Goal: Task Accomplishment & Management: Manage account settings

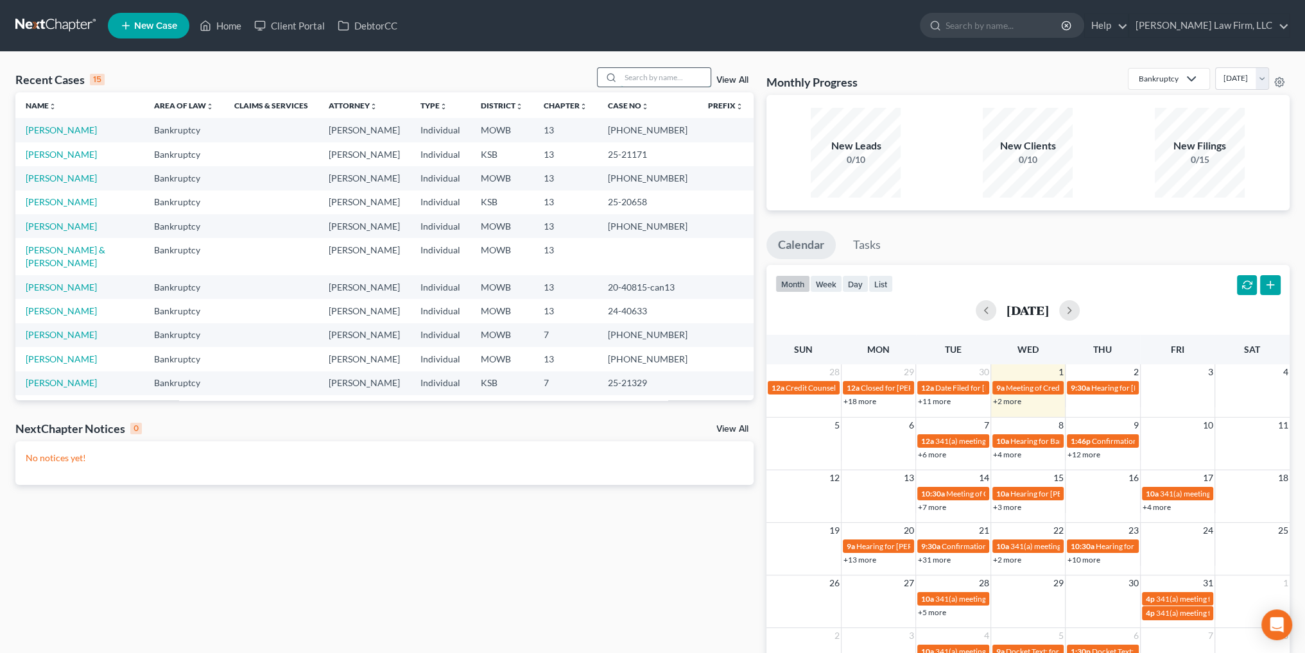
click at [671, 78] on input "search" at bounding box center [666, 77] width 90 height 19
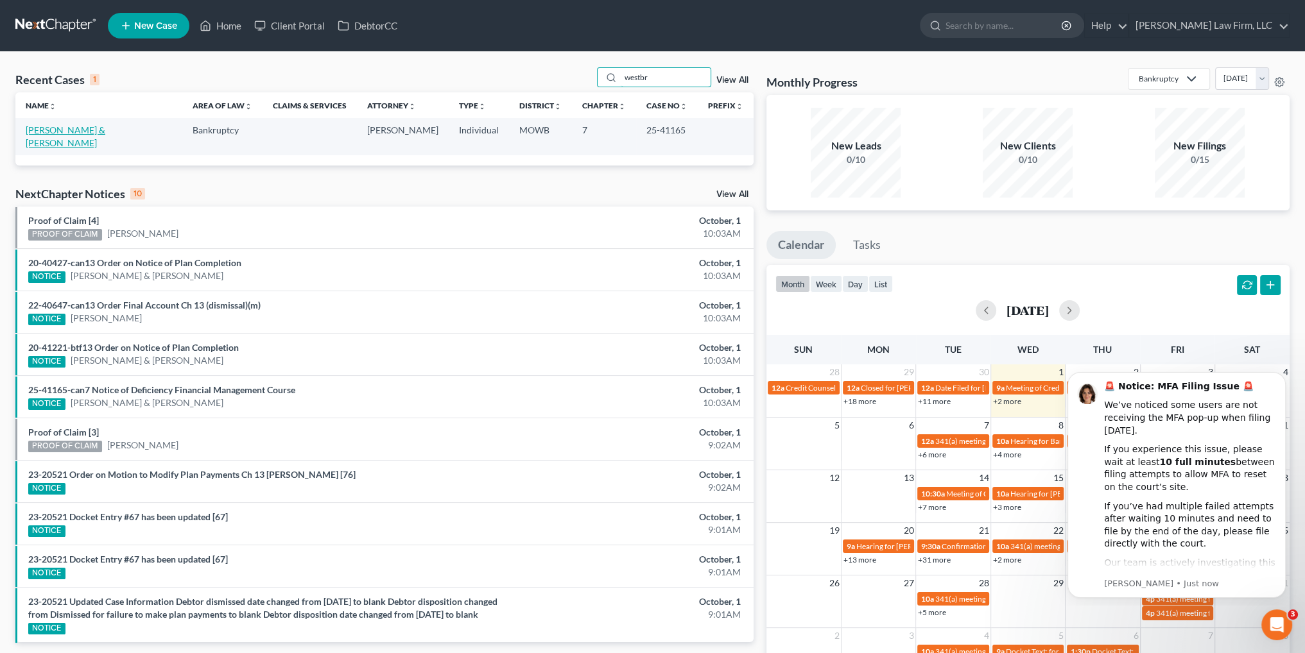
type input "westbr"
click at [80, 125] on link "[PERSON_NAME] & [PERSON_NAME]" at bounding box center [66, 137] width 80 height 24
select select "4"
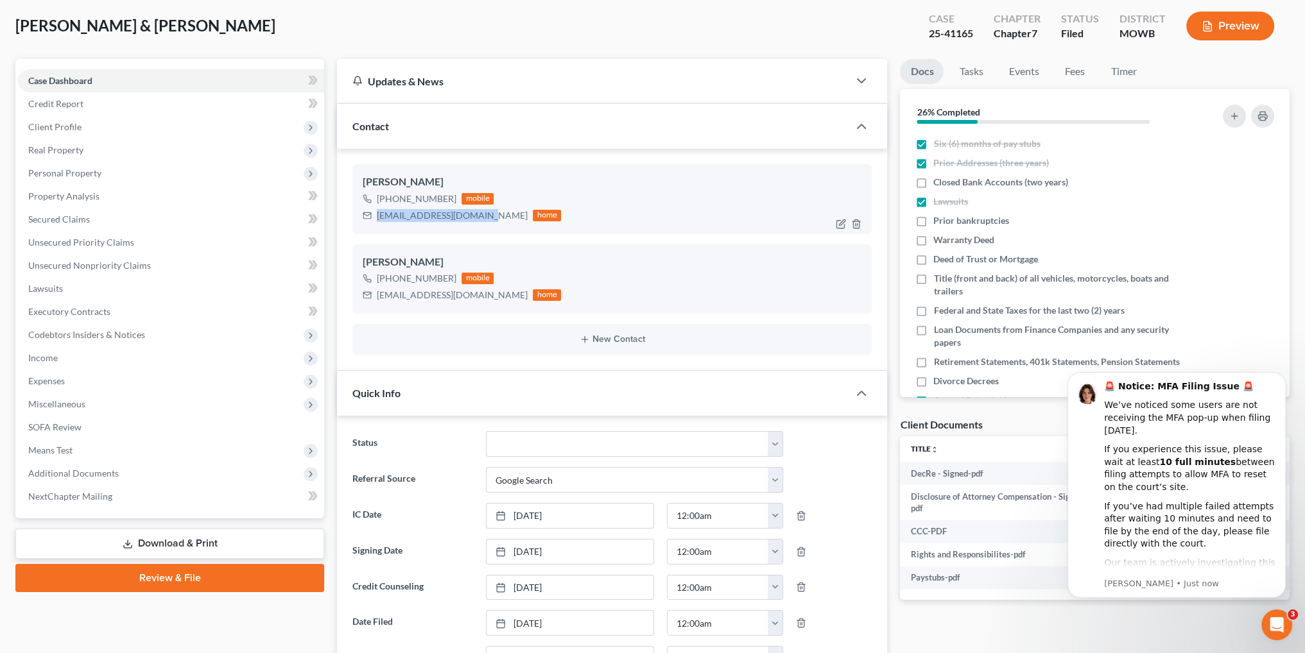
drag, startPoint x: 482, startPoint y: 214, endPoint x: 377, endPoint y: 214, distance: 104.6
click at [377, 214] on div "[EMAIL_ADDRESS][DOMAIN_NAME] home" at bounding box center [462, 215] width 198 height 17
copy div "[EMAIL_ADDRESS][DOMAIN_NAME]"
drag, startPoint x: 490, startPoint y: 296, endPoint x: 377, endPoint y: 299, distance: 113.0
click at [377, 299] on div "[EMAIL_ADDRESS][DOMAIN_NAME]" at bounding box center [452, 295] width 151 height 13
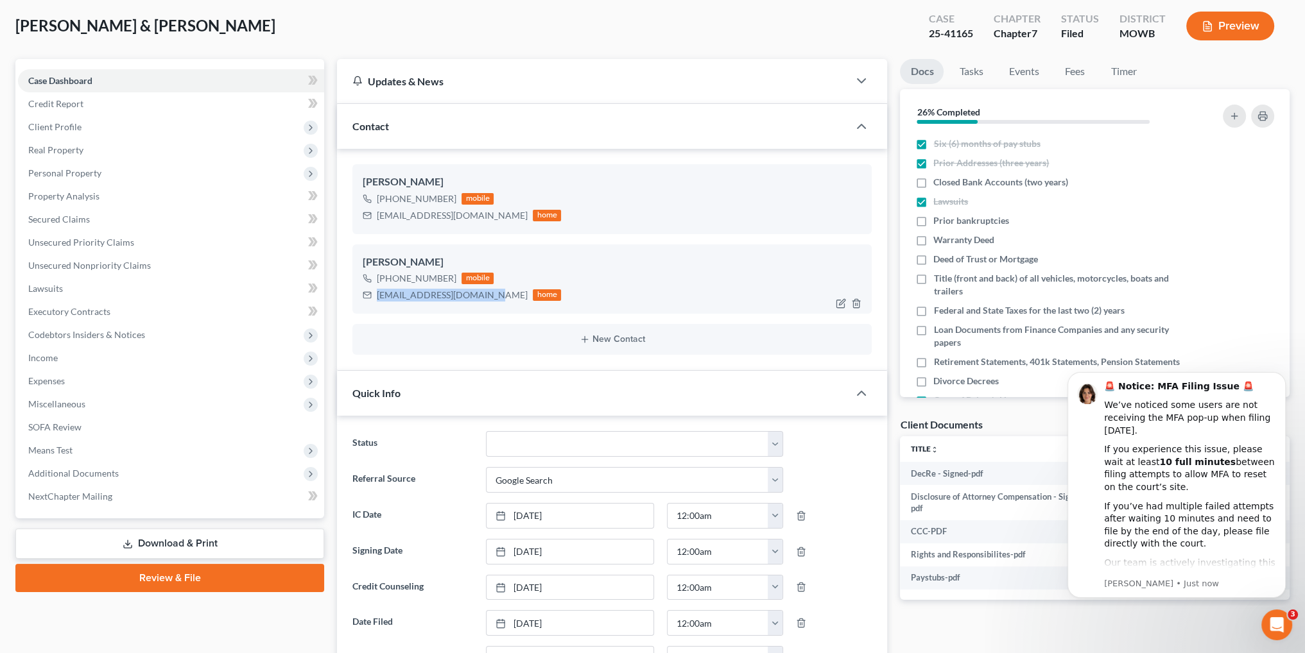
copy div "[EMAIL_ADDRESS][DOMAIN_NAME]"
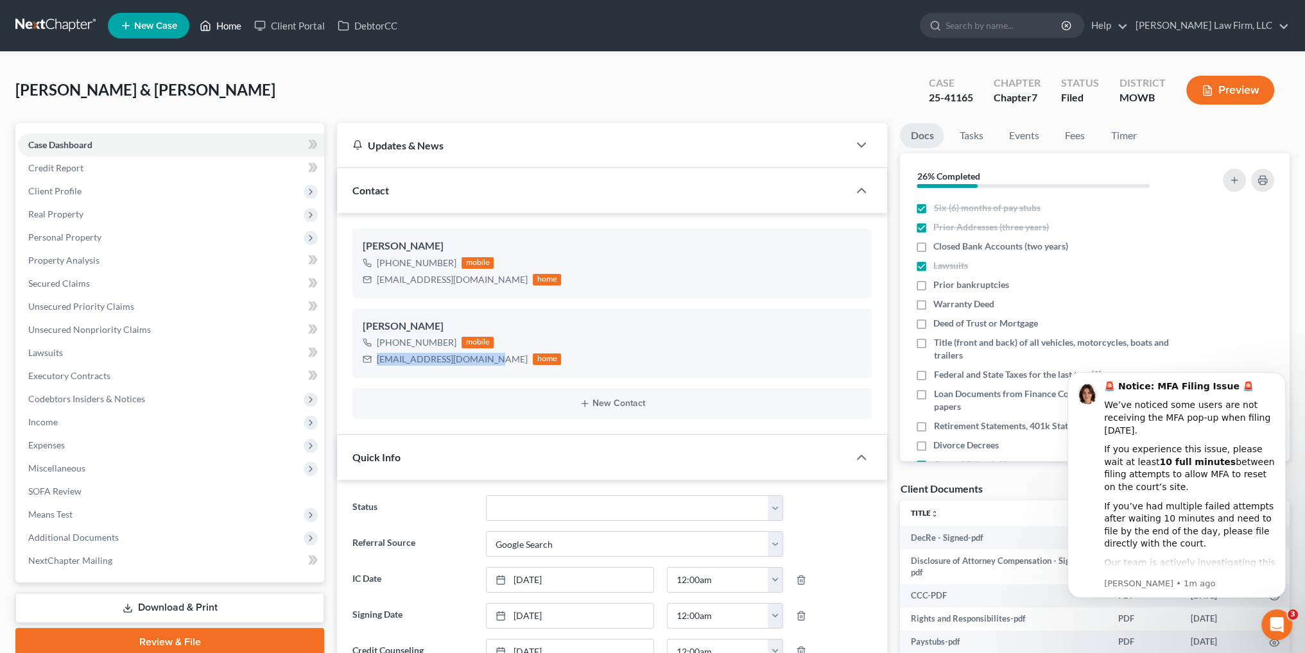
click at [218, 21] on link "Home" at bounding box center [220, 25] width 55 height 23
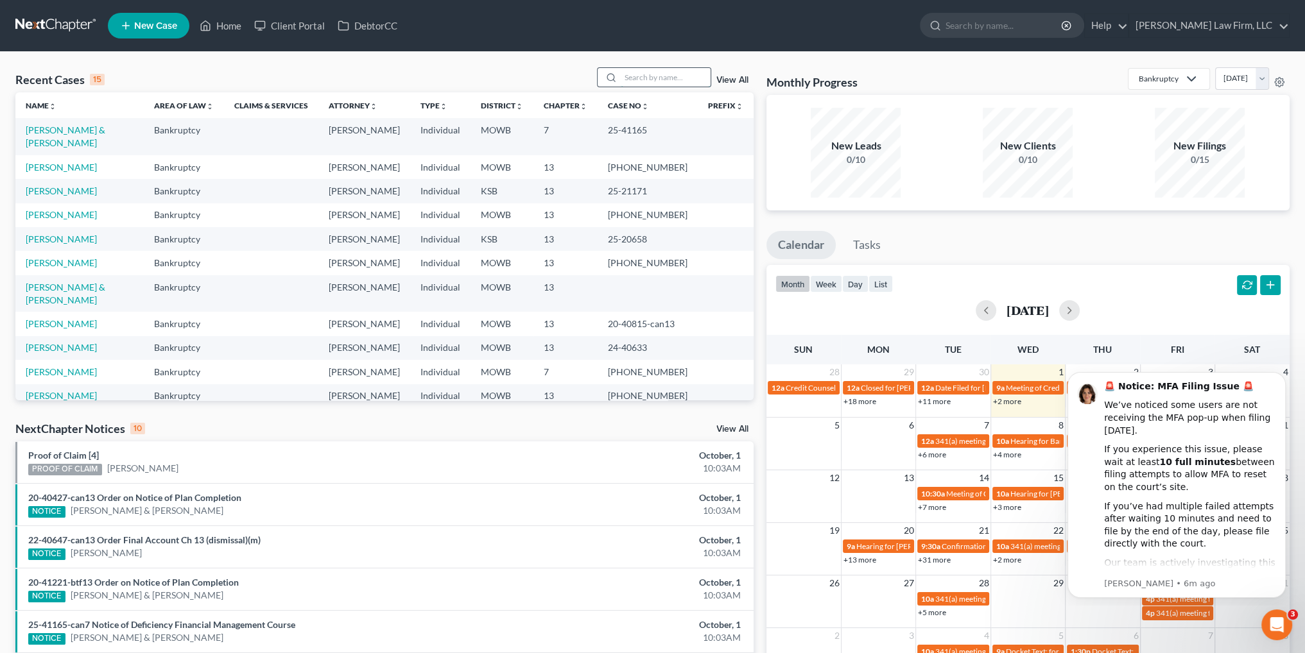
click at [652, 75] on input "search" at bounding box center [666, 77] width 90 height 19
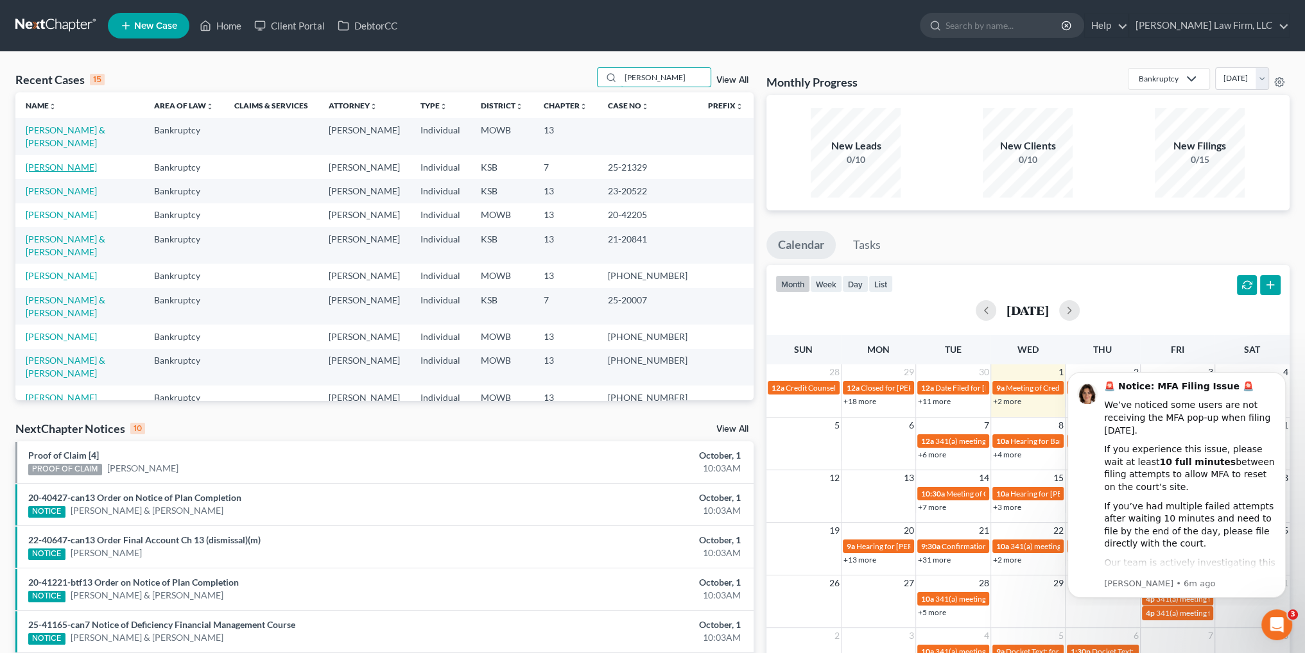
type input "[PERSON_NAME]"
click at [48, 162] on link "[PERSON_NAME]" at bounding box center [61, 167] width 71 height 11
select select "4"
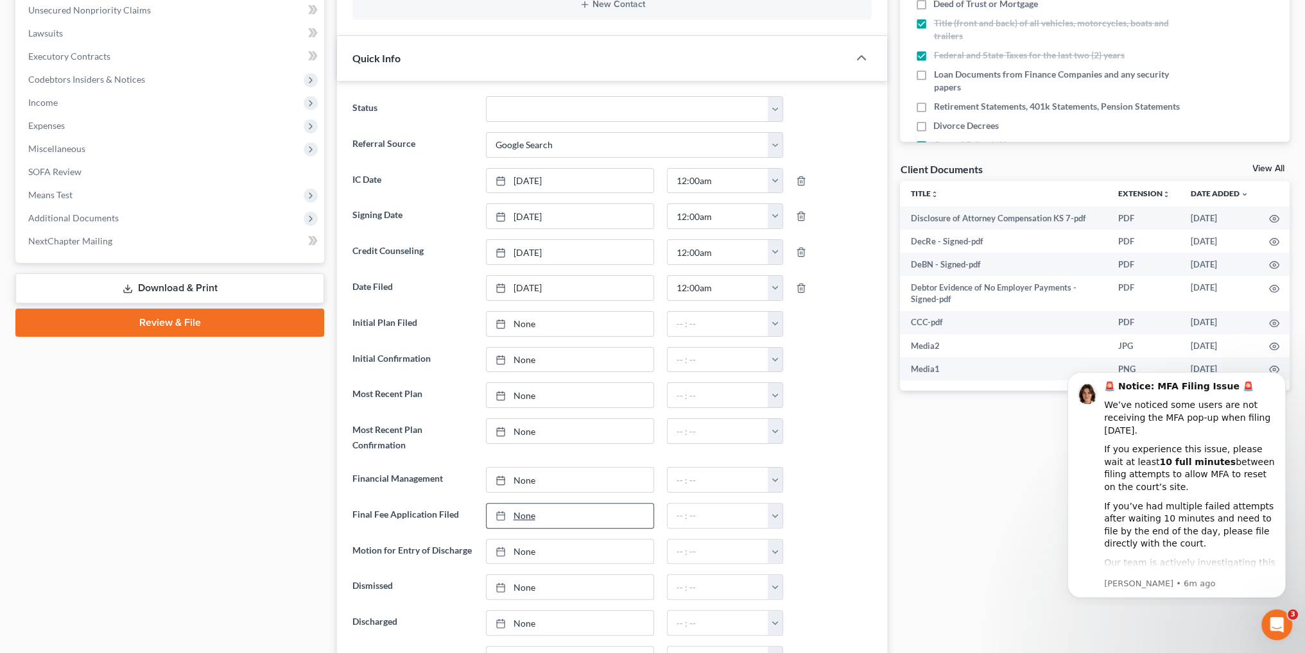
scroll to position [321, 0]
click at [526, 480] on link "None" at bounding box center [570, 479] width 167 height 24
type input "[DATE]"
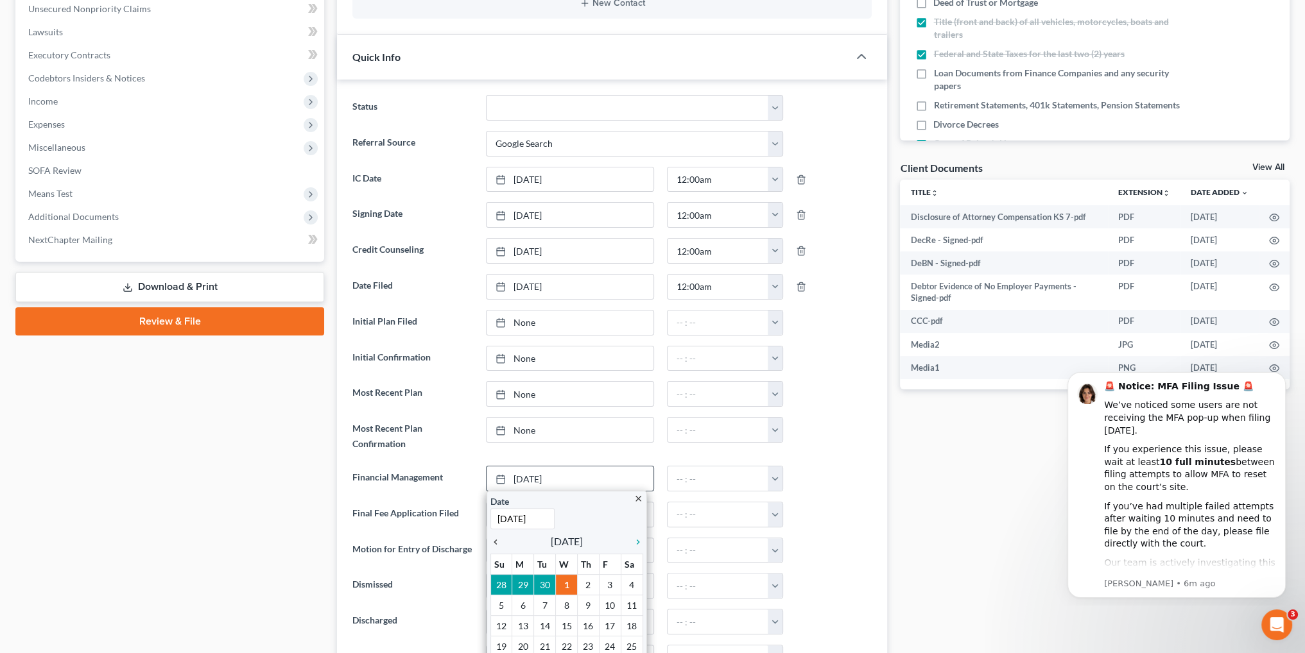
click at [496, 540] on icon "chevron_left" at bounding box center [498, 542] width 17 height 10
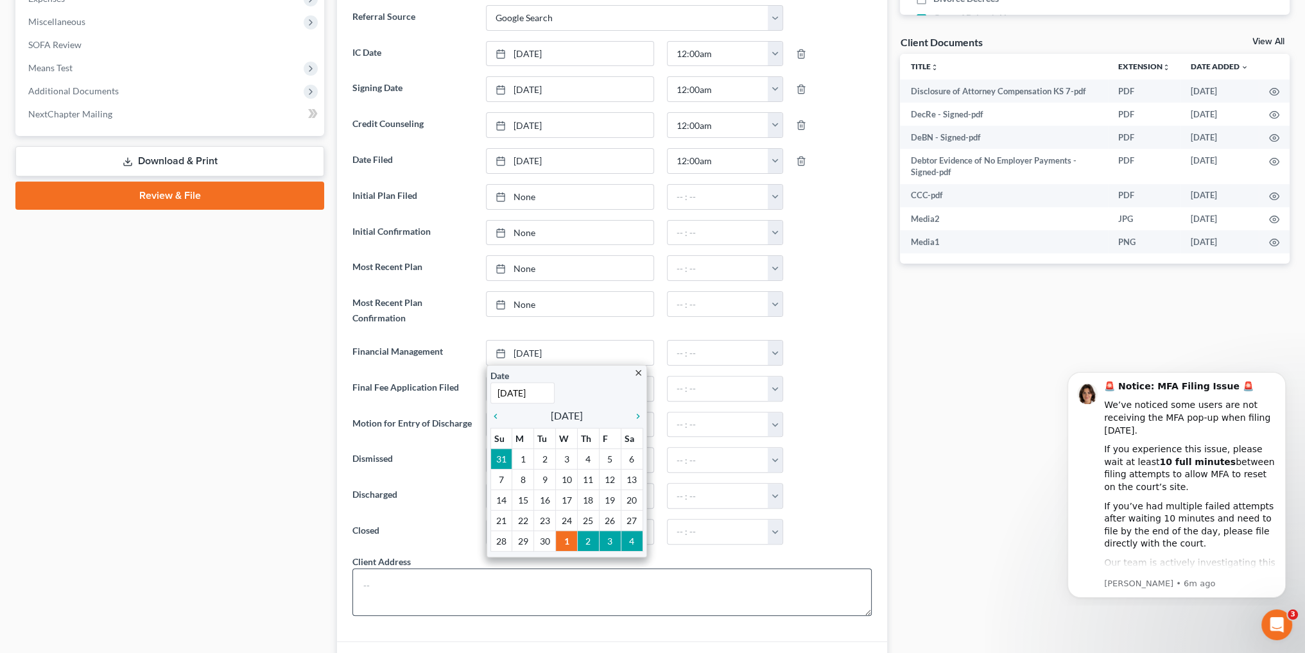
scroll to position [449, 0]
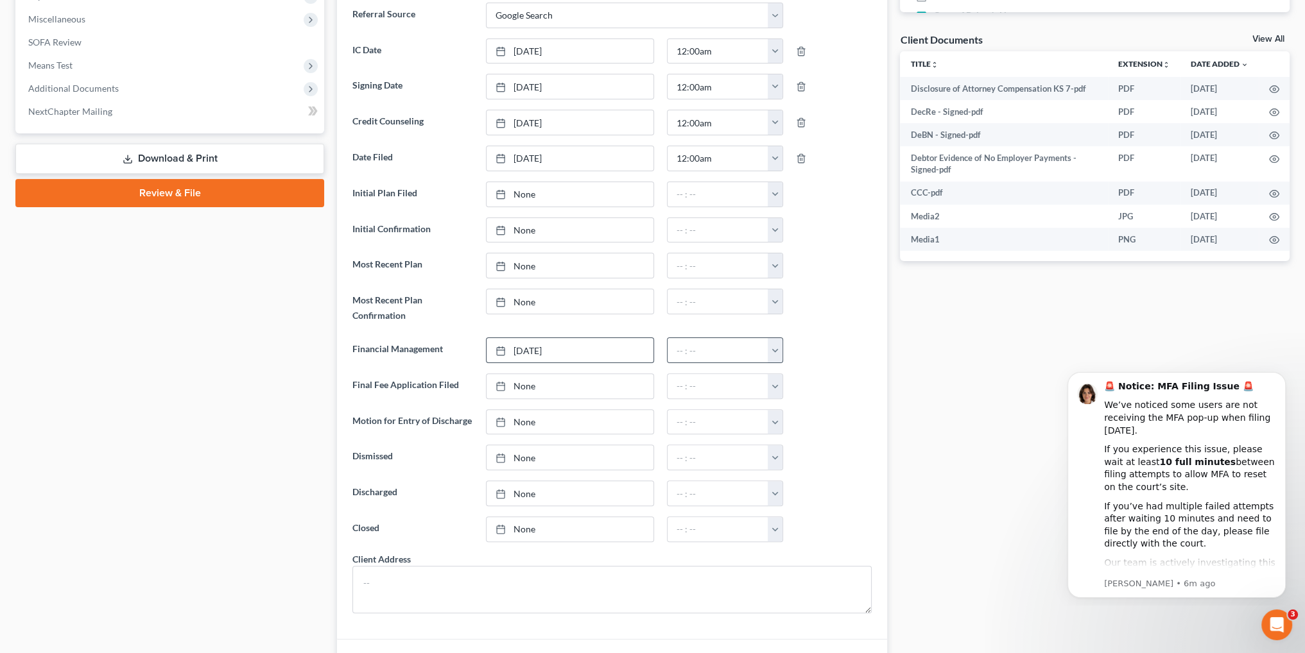
click at [774, 345] on button "button" at bounding box center [775, 350] width 15 height 24
click at [792, 373] on link "12:00am" at bounding box center [804, 379] width 72 height 22
type input "12:00am"
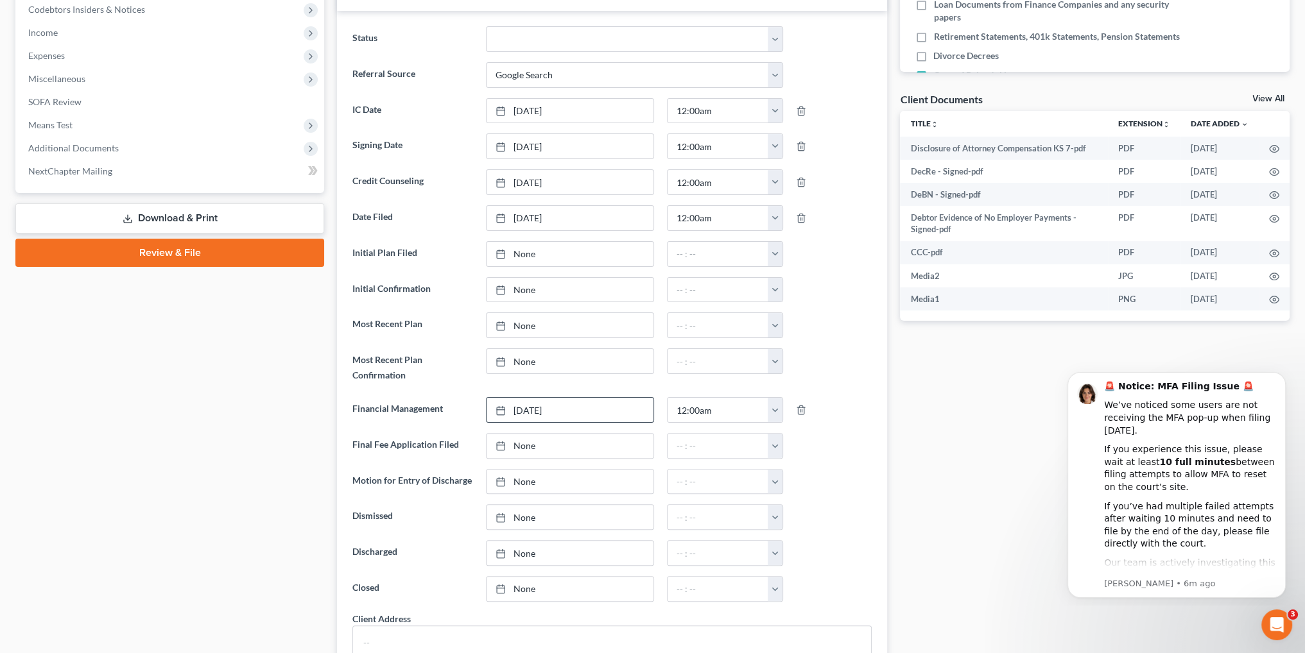
scroll to position [0, 0]
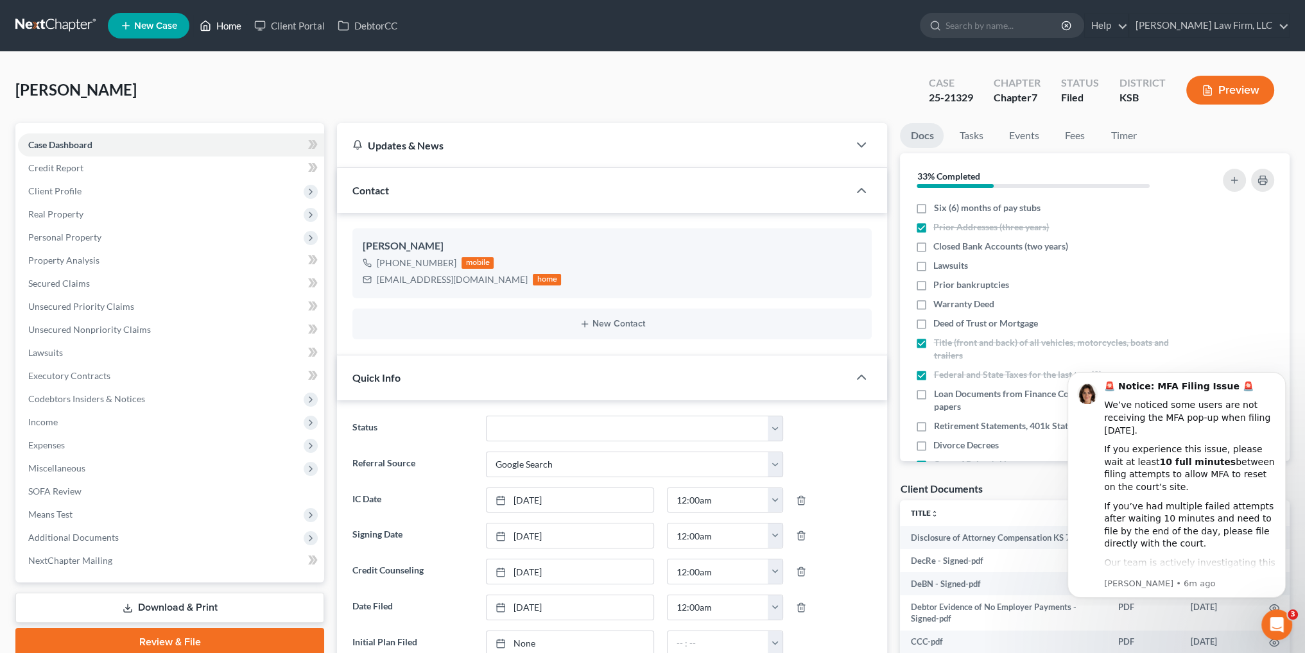
click at [227, 30] on link "Home" at bounding box center [220, 25] width 55 height 23
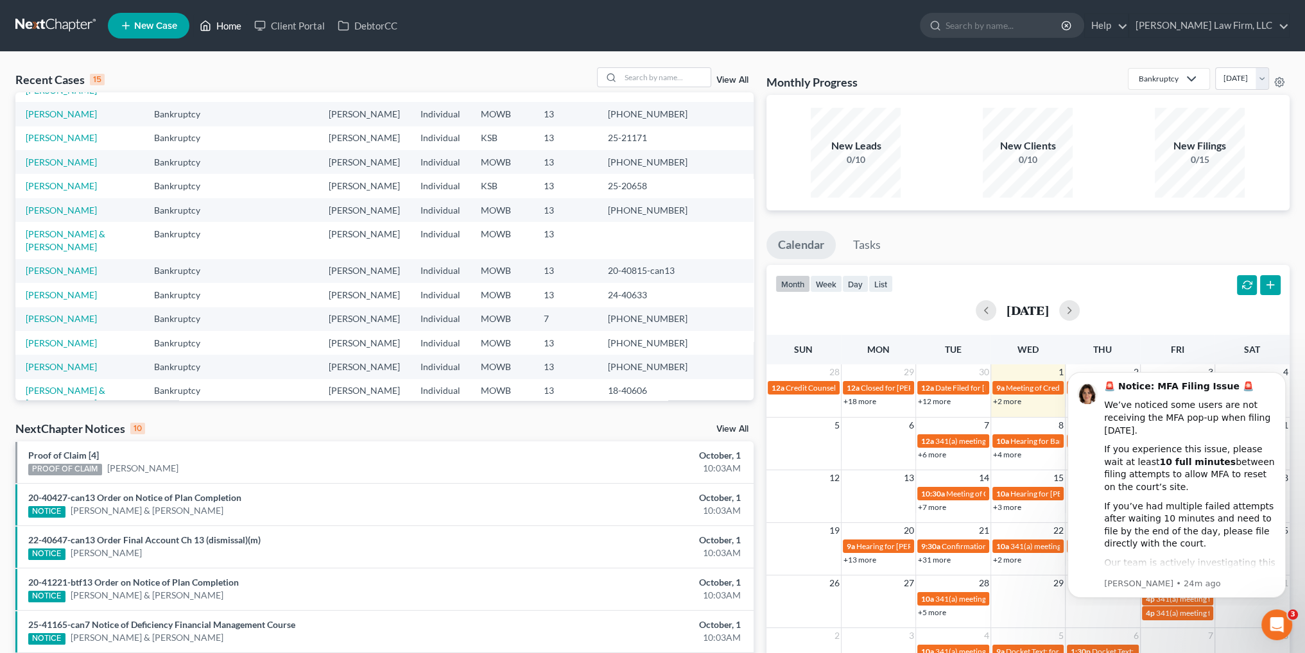
scroll to position [88, 0]
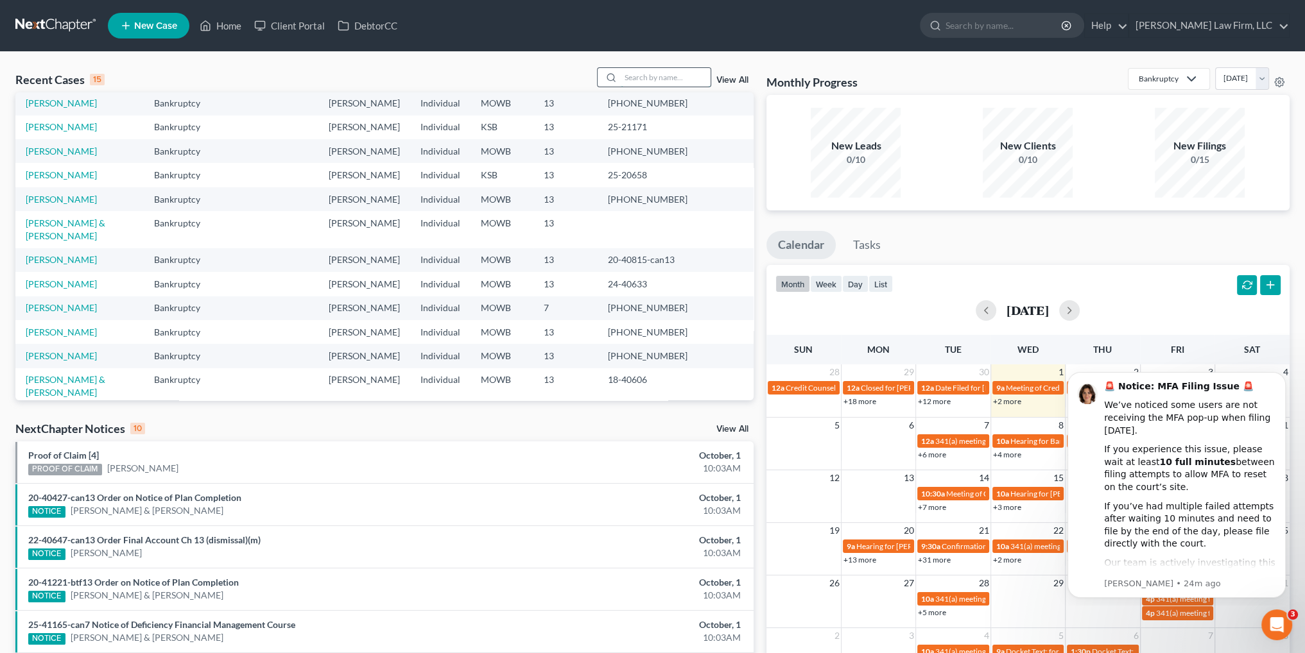
click at [653, 79] on input "search" at bounding box center [666, 77] width 90 height 19
type input "fells"
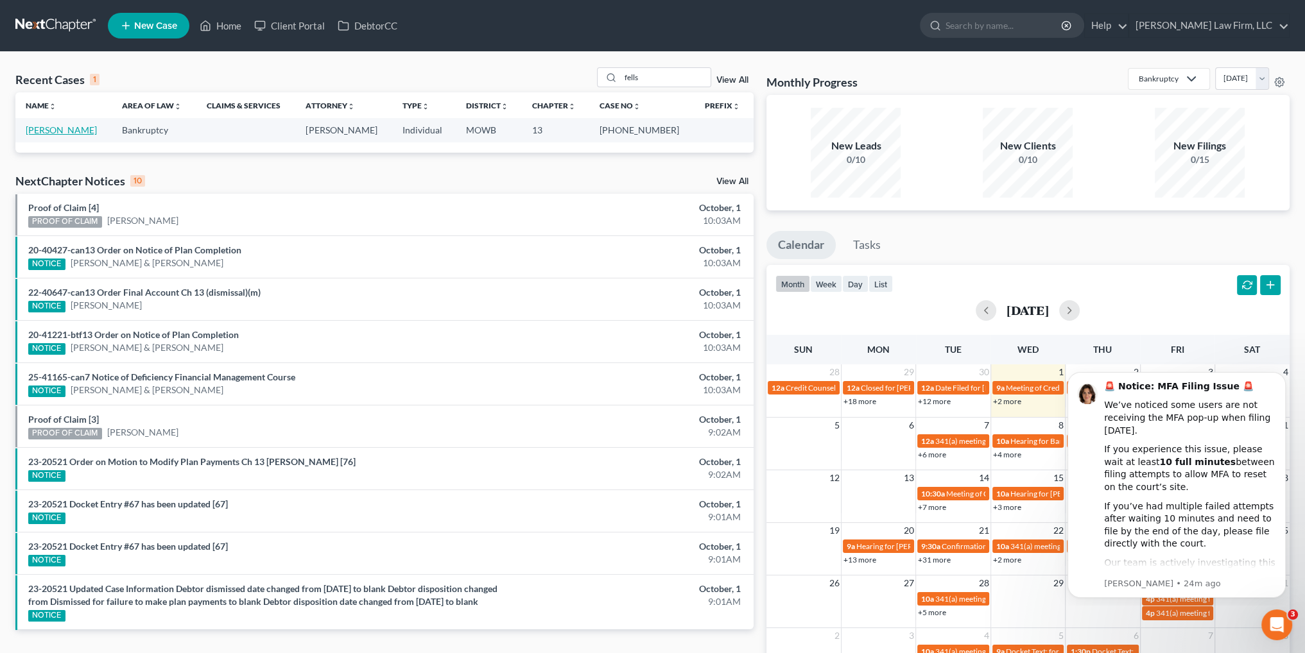
click at [48, 134] on link "[PERSON_NAME]" at bounding box center [61, 130] width 71 height 11
select select "6"
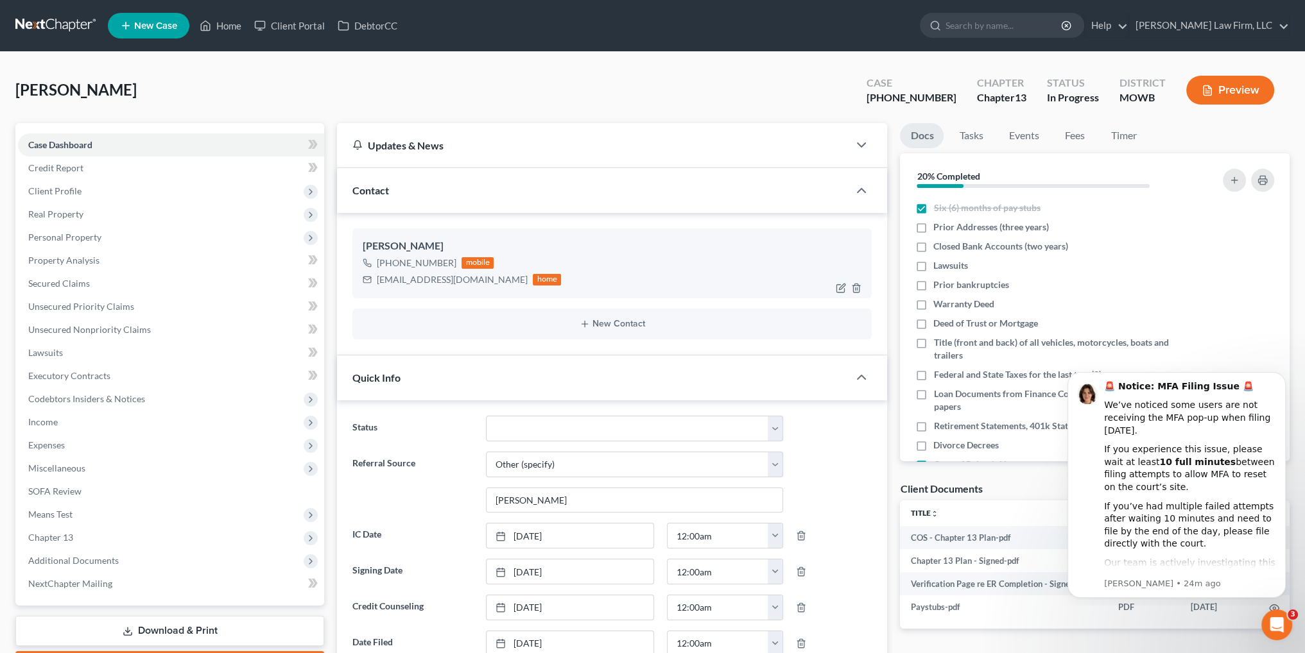
scroll to position [4779, 0]
drag, startPoint x: 490, startPoint y: 281, endPoint x: 377, endPoint y: 281, distance: 113.0
click at [377, 281] on div "[EMAIL_ADDRESS][DOMAIN_NAME]" at bounding box center [452, 279] width 151 height 13
copy div "[EMAIL_ADDRESS][DOMAIN_NAME]"
click at [227, 18] on link "Home" at bounding box center [220, 25] width 55 height 23
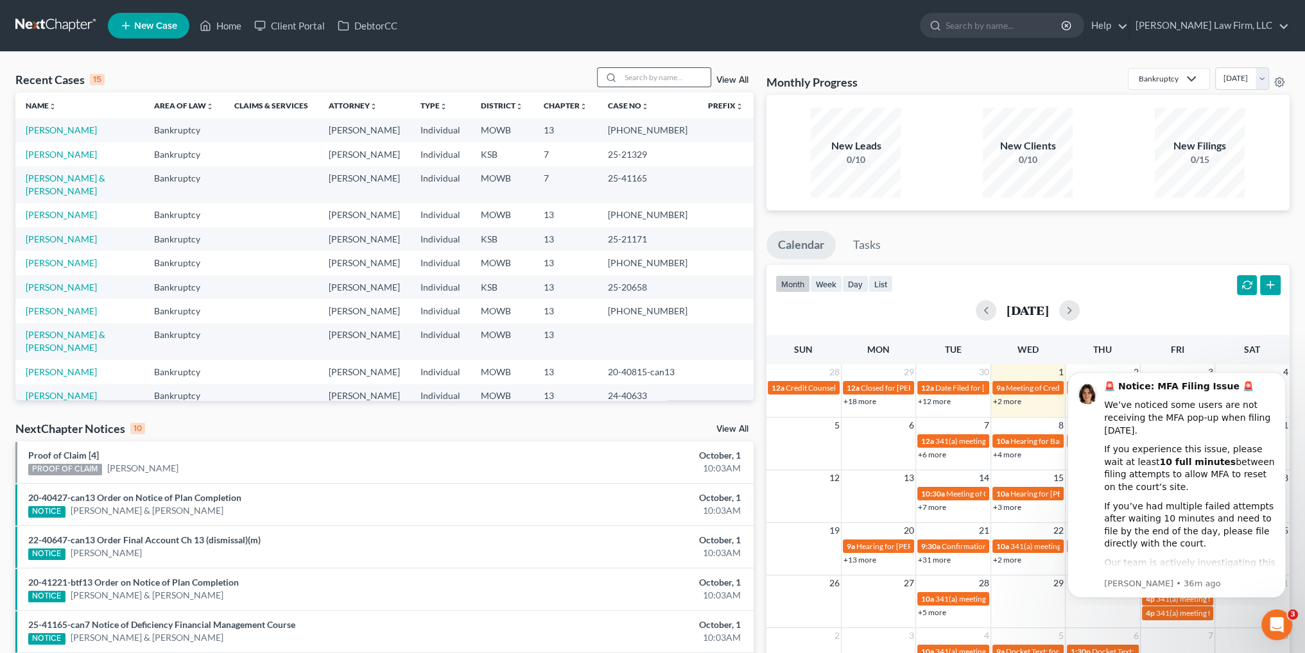
click at [670, 73] on input "search" at bounding box center [666, 77] width 90 height 19
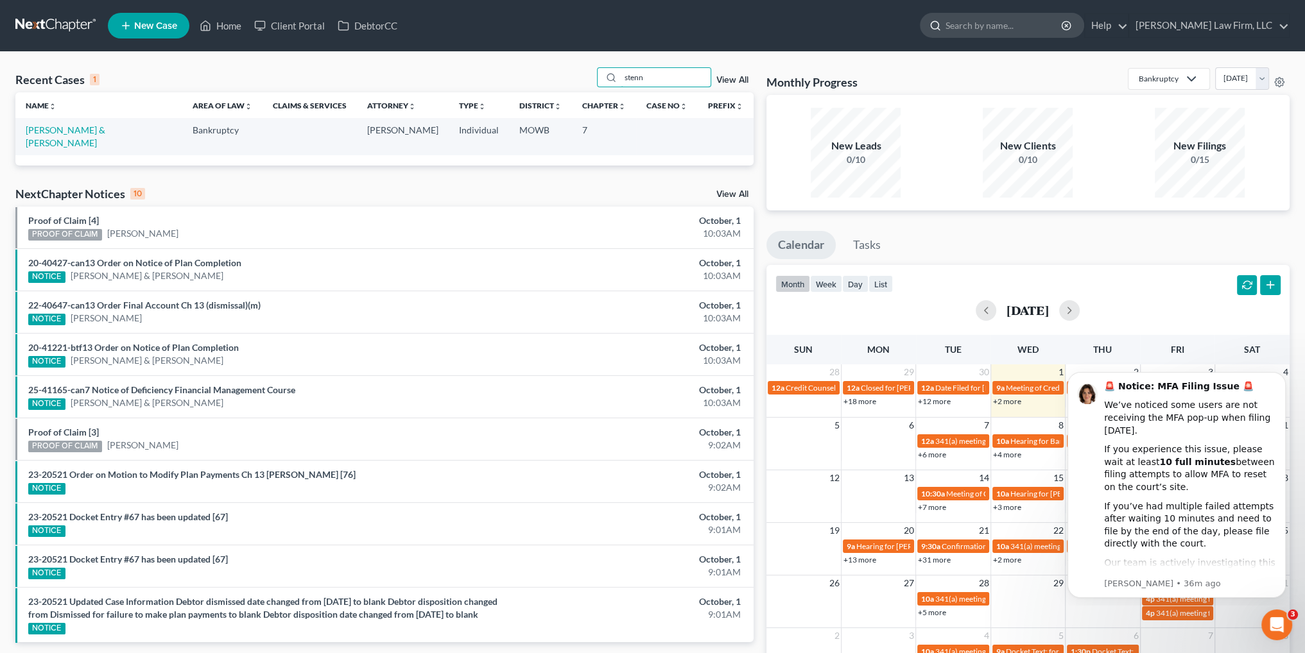
type input "stenn"
click at [1022, 34] on input "search" at bounding box center [1004, 25] width 117 height 24
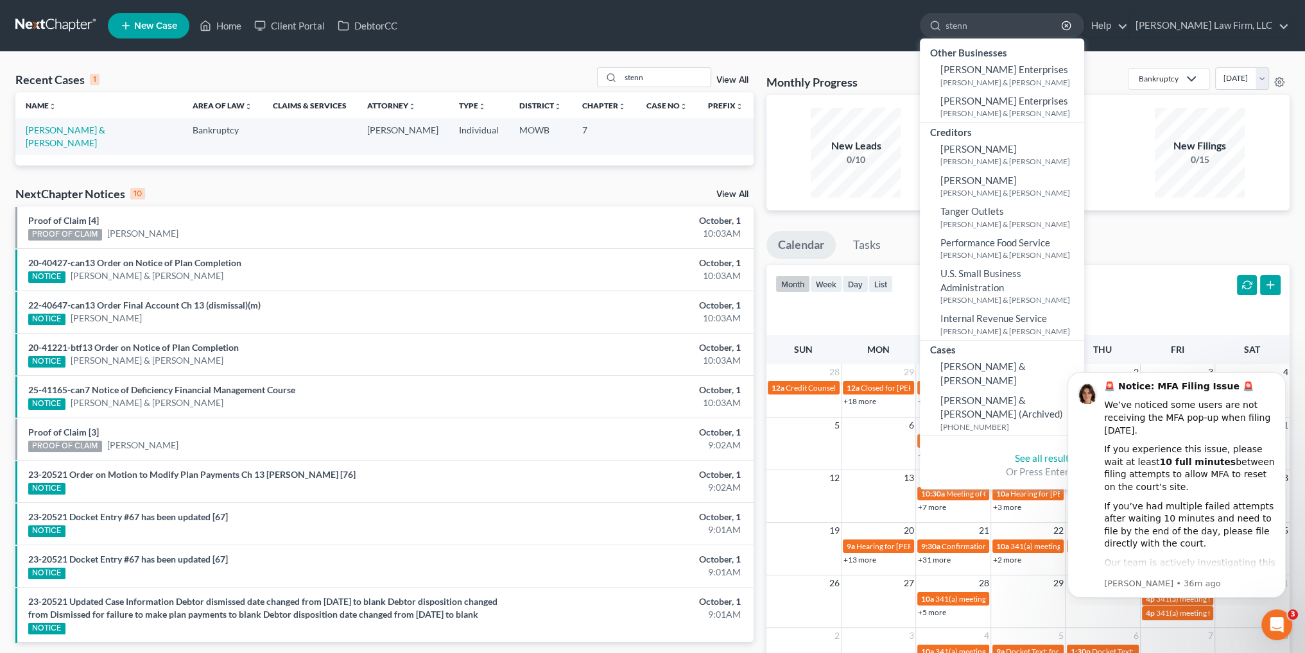
type input "stenn"
drag, startPoint x: 650, startPoint y: 78, endPoint x: 584, endPoint y: 76, distance: 66.1
click at [584, 76] on div "Recent Cases 1 stenn View All" at bounding box center [384, 79] width 738 height 25
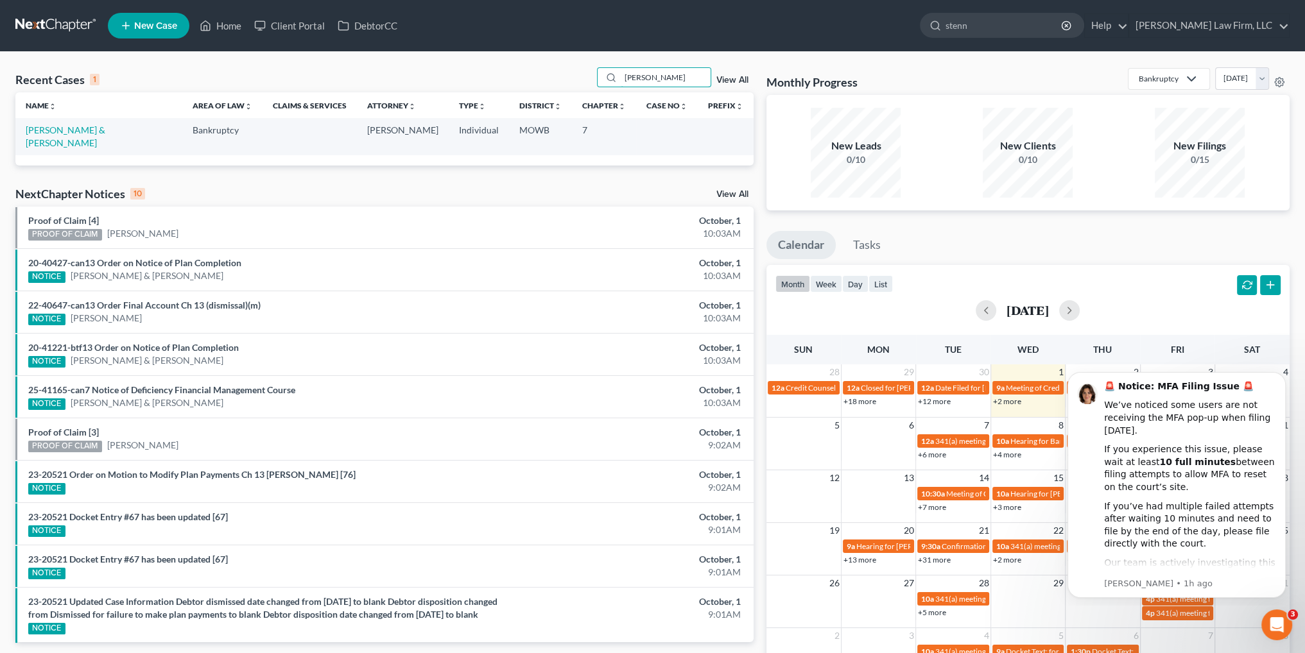
type input "[PERSON_NAME]"
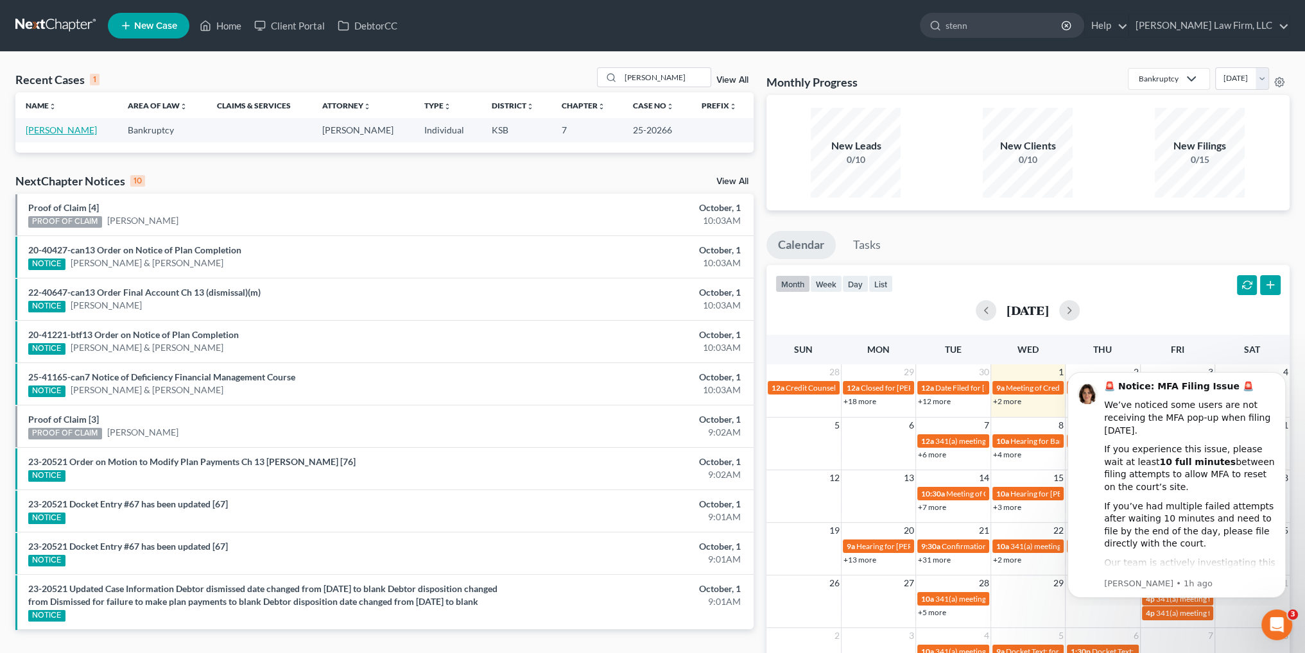
click at [51, 134] on link "[PERSON_NAME]" at bounding box center [61, 130] width 71 height 11
select select "6"
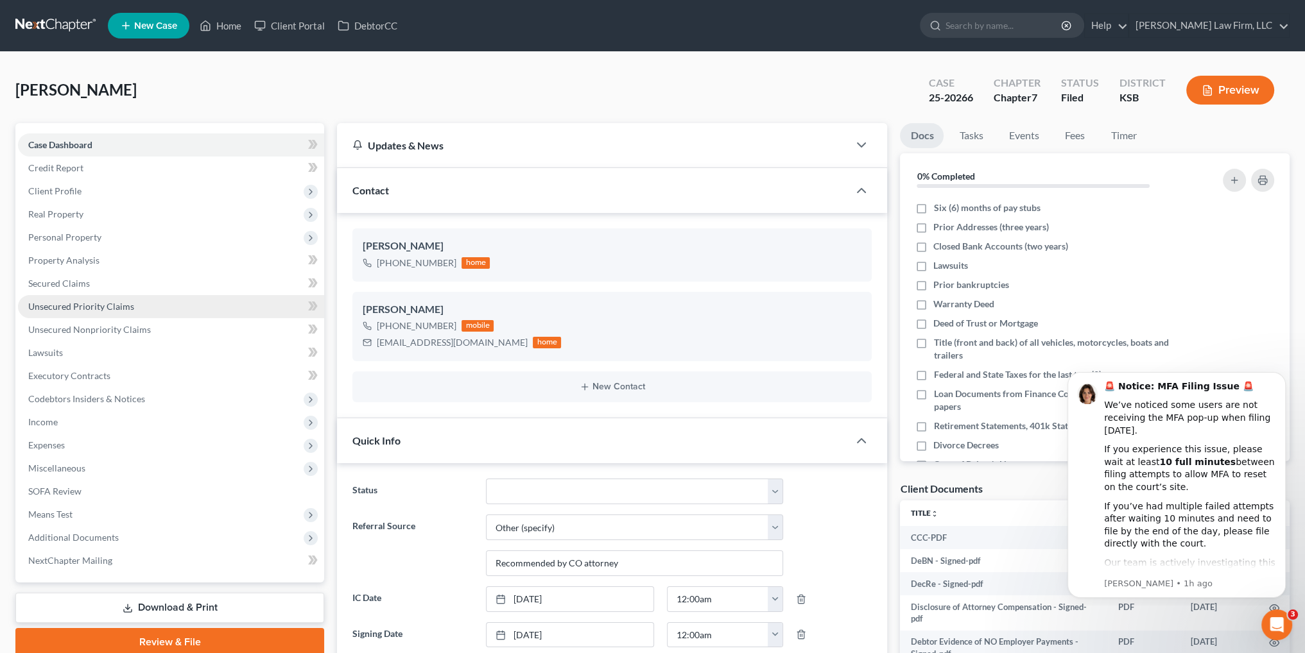
scroll to position [4646, 0]
click at [48, 189] on span "Client Profile" at bounding box center [54, 191] width 53 height 11
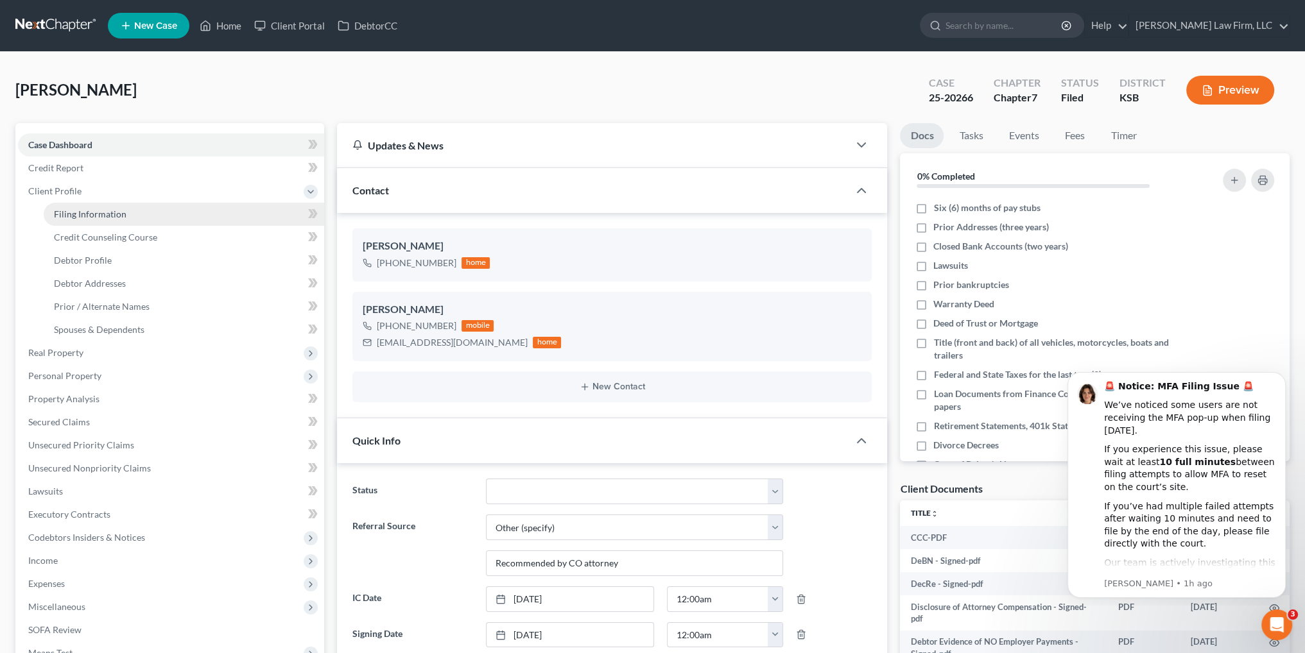
click at [70, 211] on span "Filing Information" at bounding box center [90, 214] width 73 height 11
select select "0"
select select "3"
select select "0"
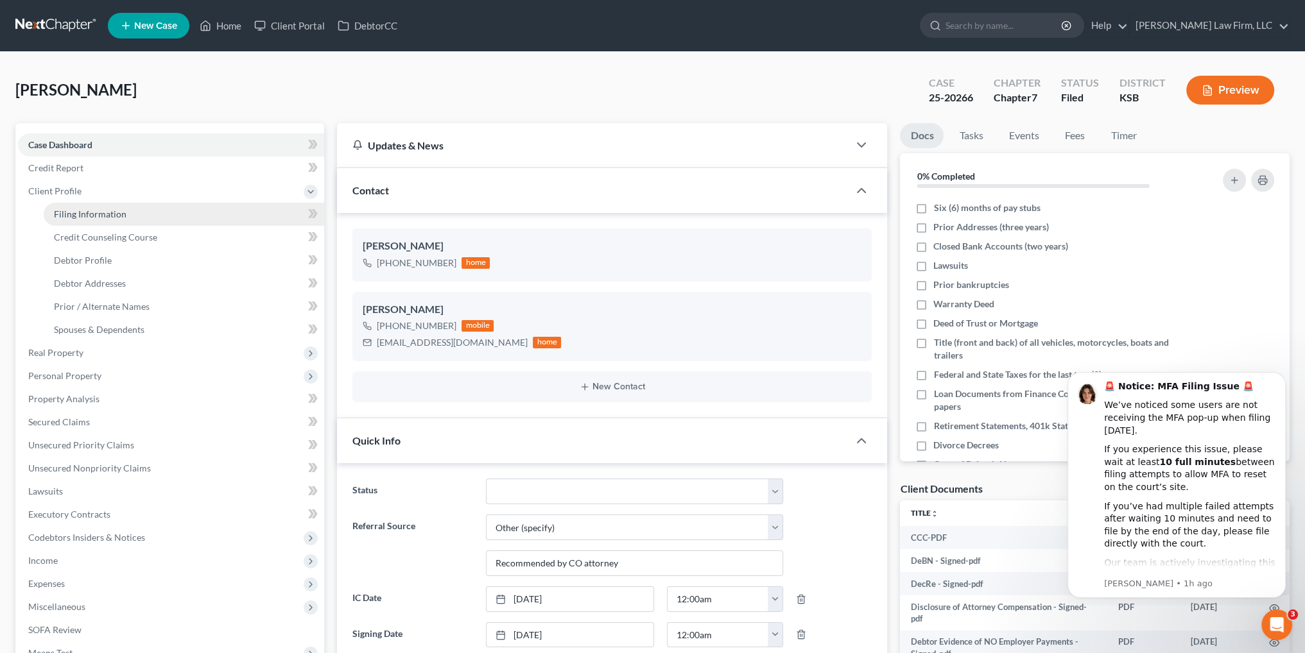
select select "17"
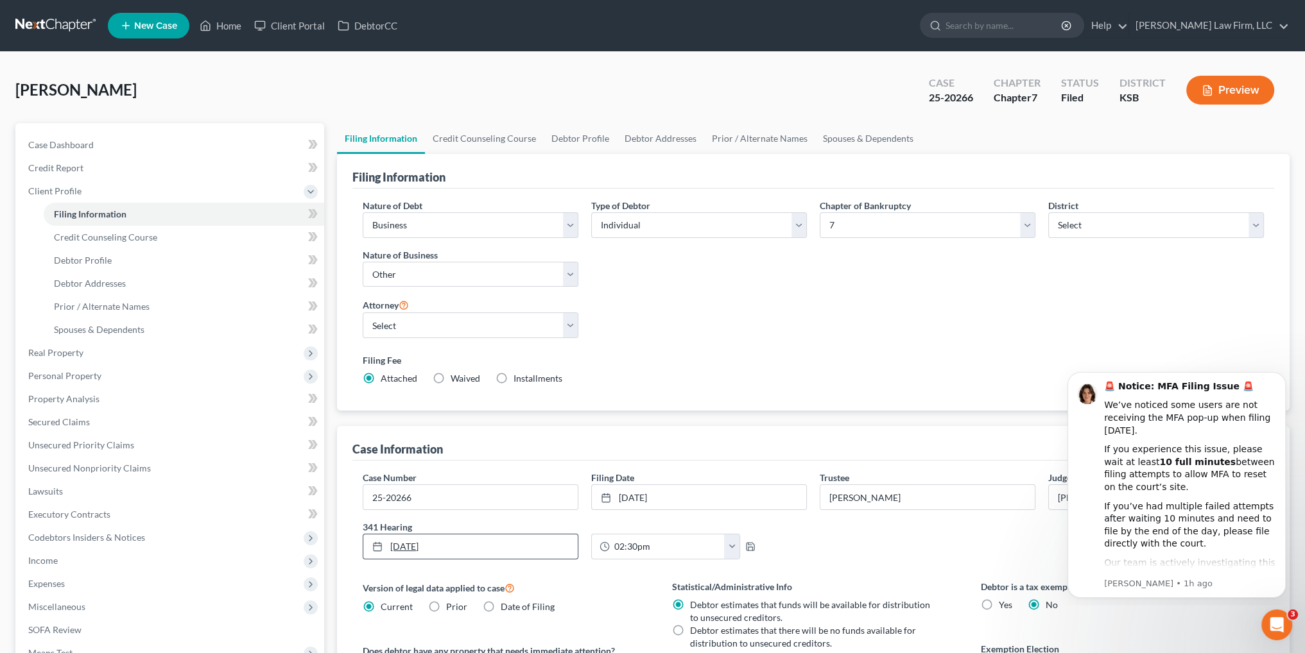
click at [474, 541] on link "[DATE]" at bounding box center [470, 547] width 214 height 24
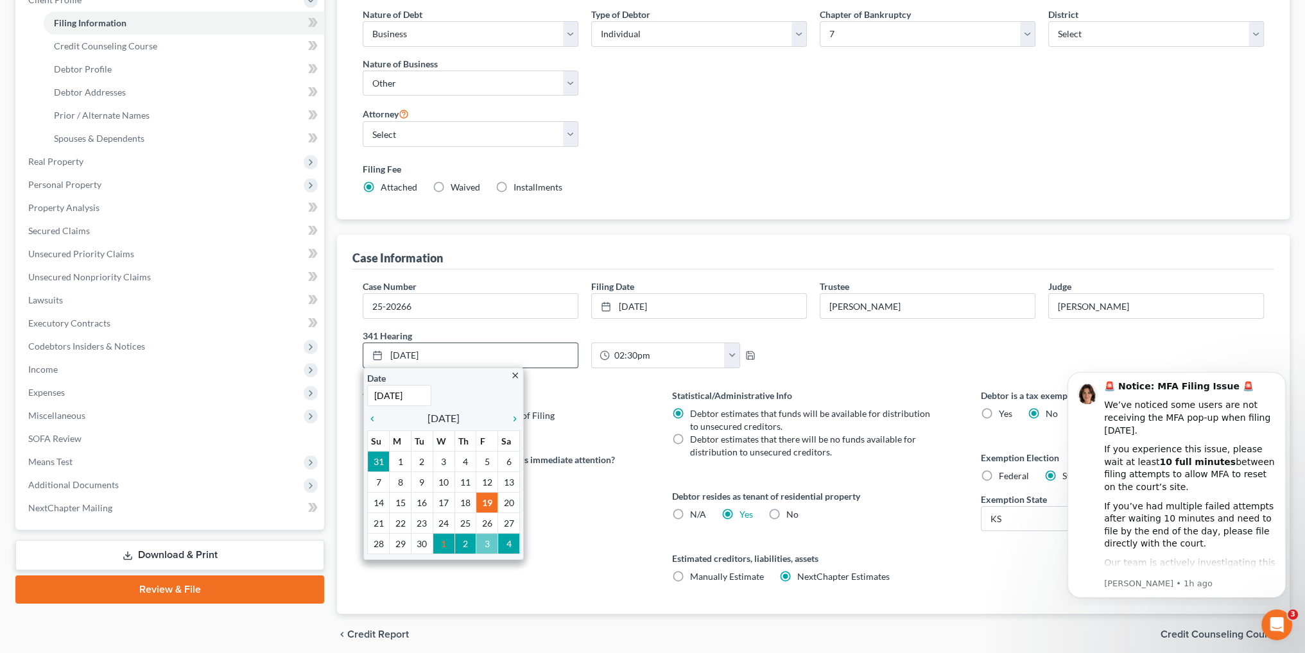
scroll to position [193, 0]
click at [515, 413] on icon "chevron_right" at bounding box center [511, 418] width 17 height 10
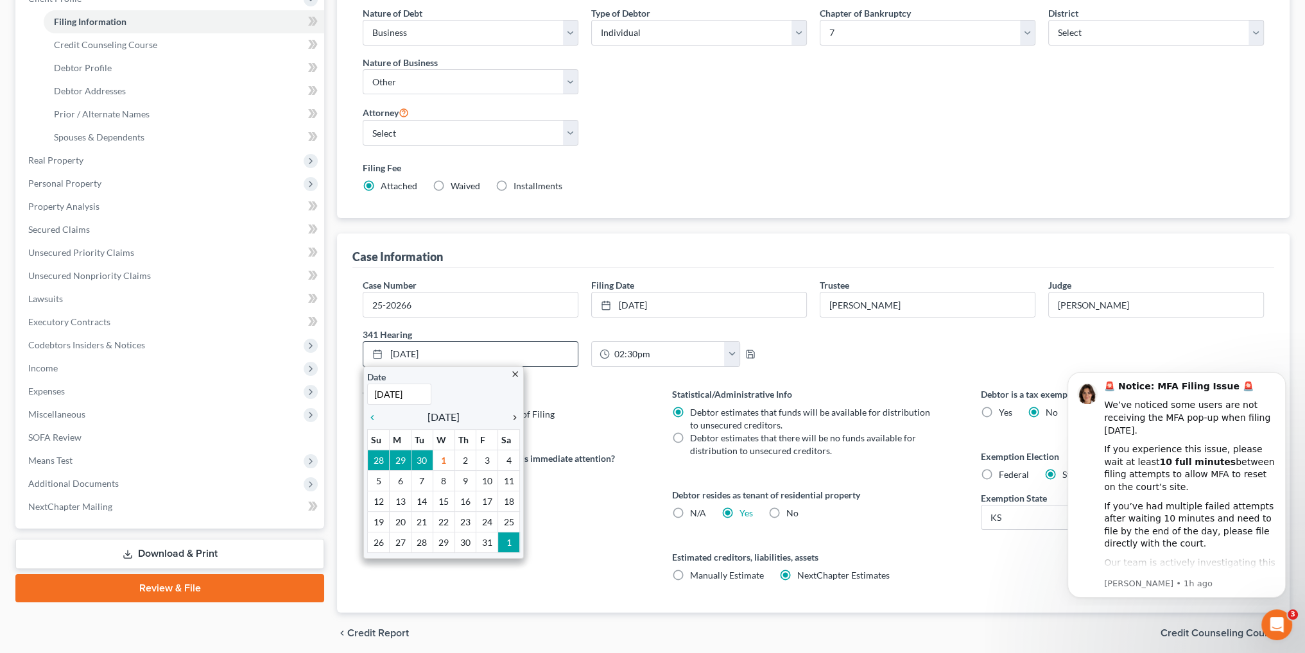
click at [515, 413] on icon "chevron_right" at bounding box center [511, 418] width 17 height 10
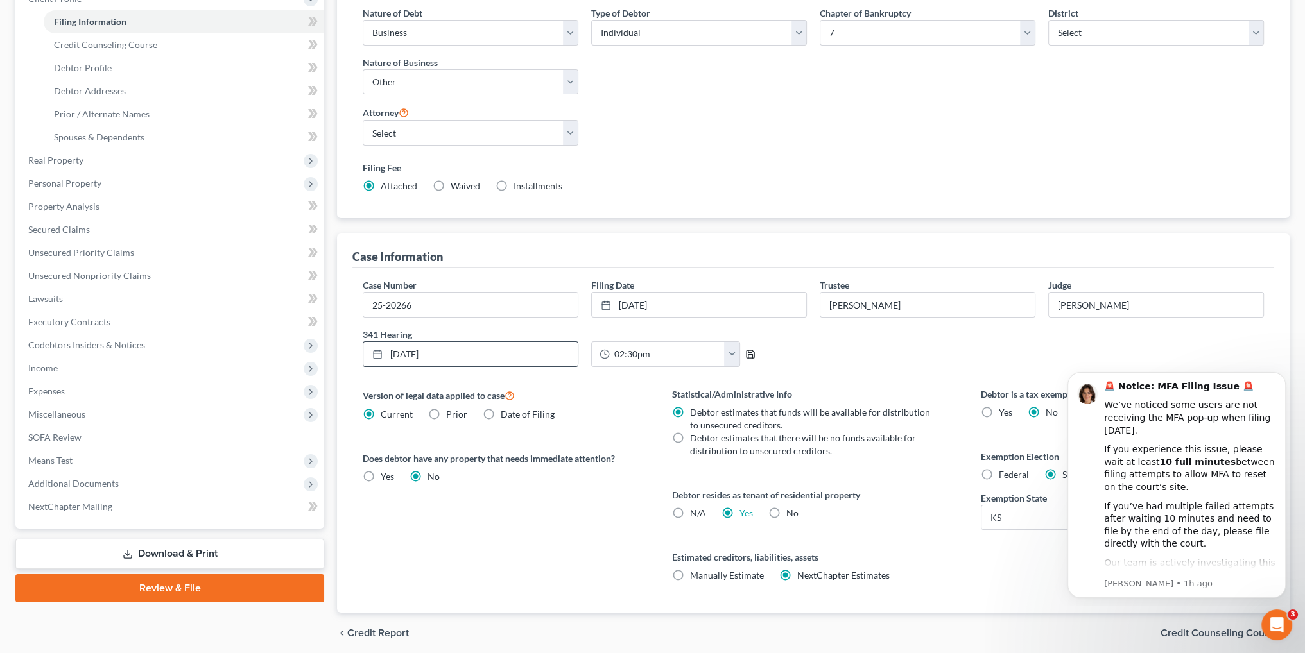
click at [750, 349] on icon "button" at bounding box center [750, 354] width 10 height 10
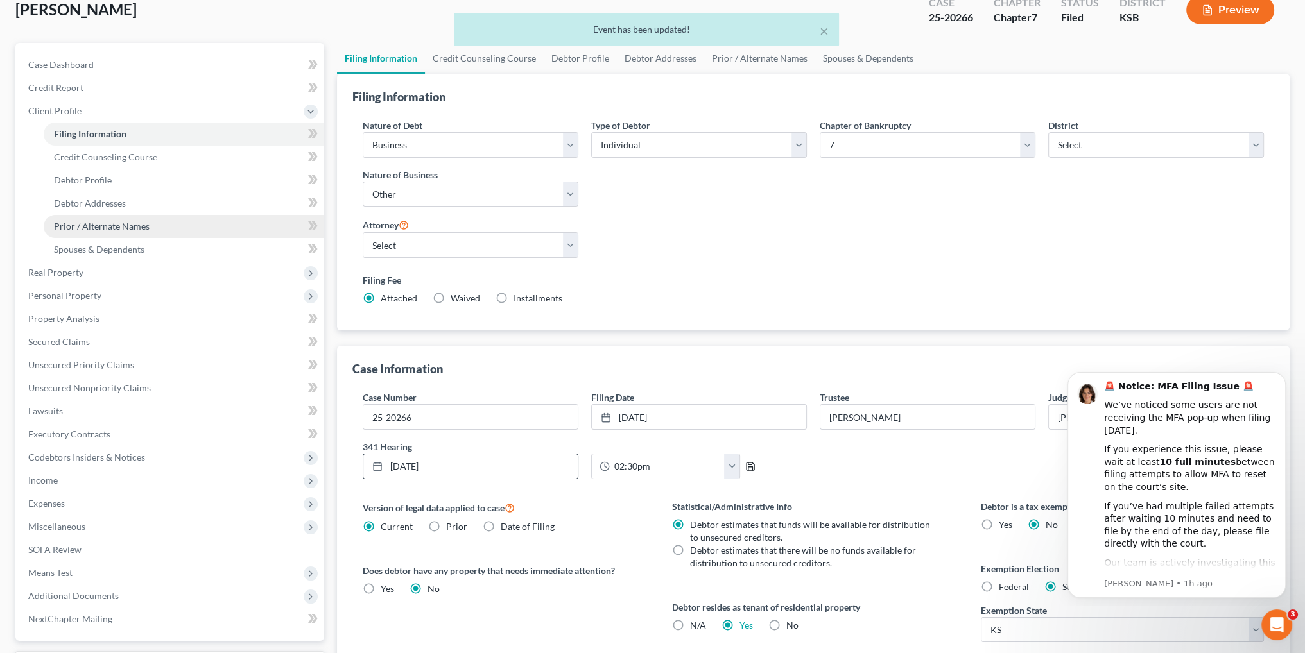
scroll to position [0, 0]
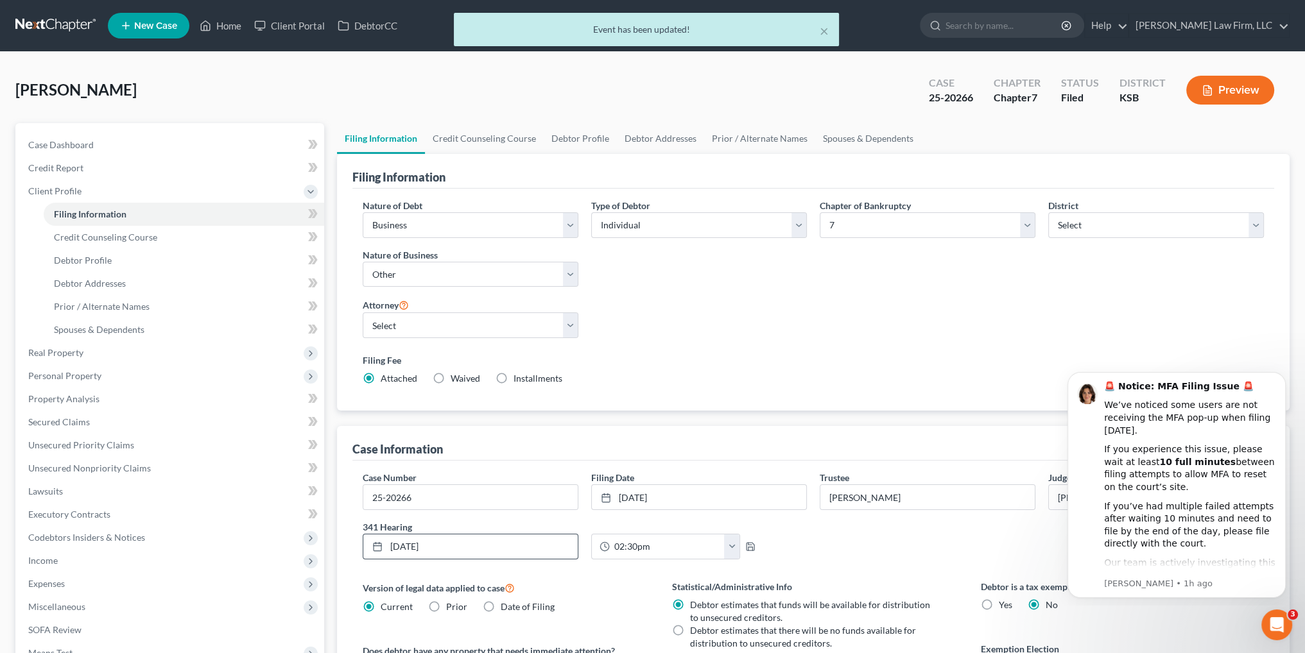
click at [230, 19] on div "× Event has been updated!" at bounding box center [646, 33] width 1305 height 40
click at [228, 29] on div "× Event has been updated!" at bounding box center [646, 33] width 1305 height 40
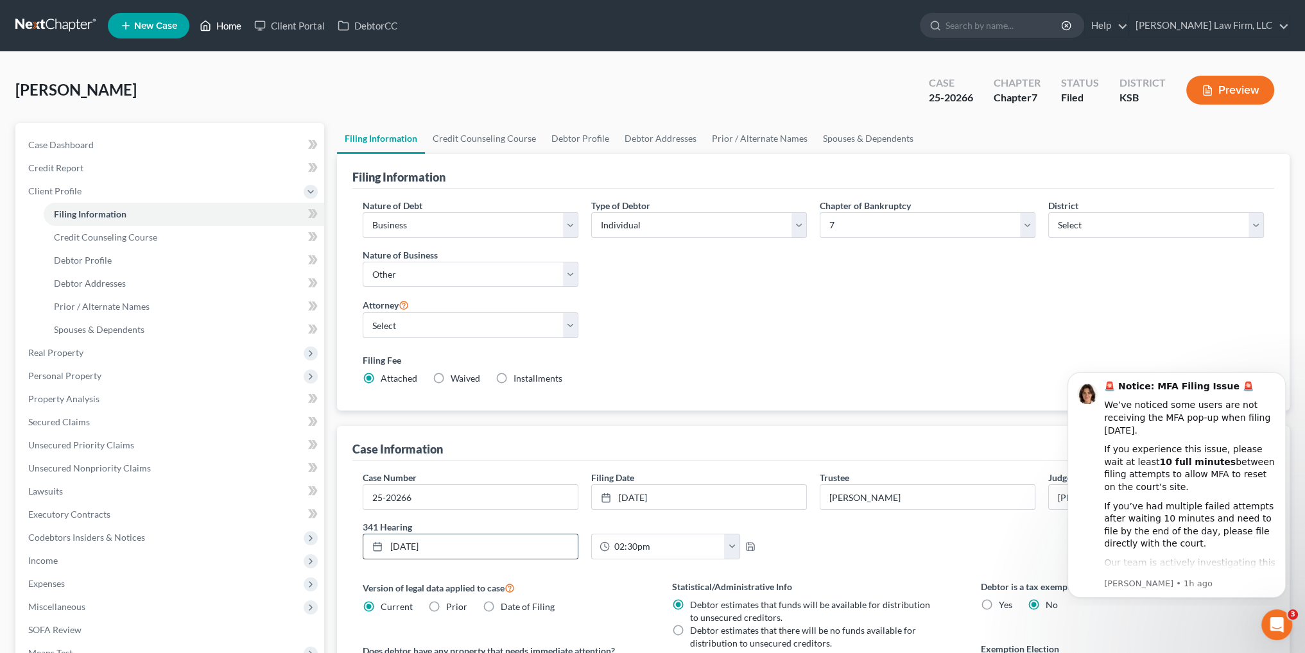
click at [219, 24] on link "Home" at bounding box center [220, 25] width 55 height 23
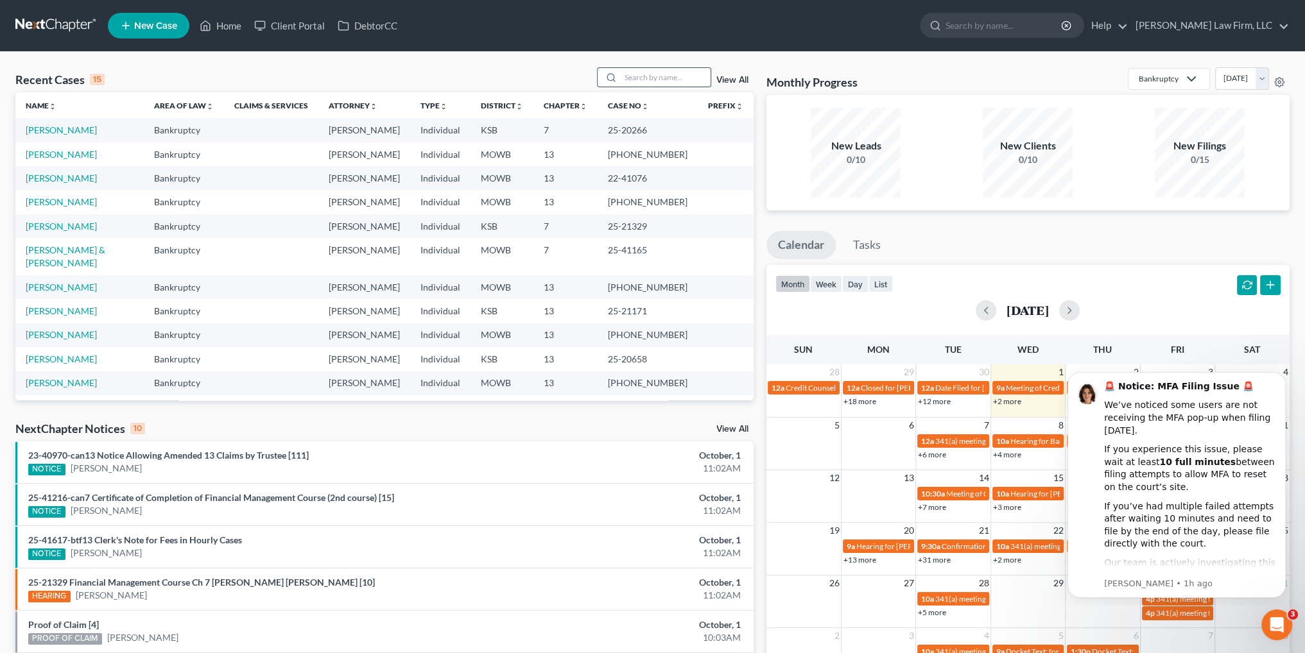
click at [657, 74] on input "search" at bounding box center [666, 77] width 90 height 19
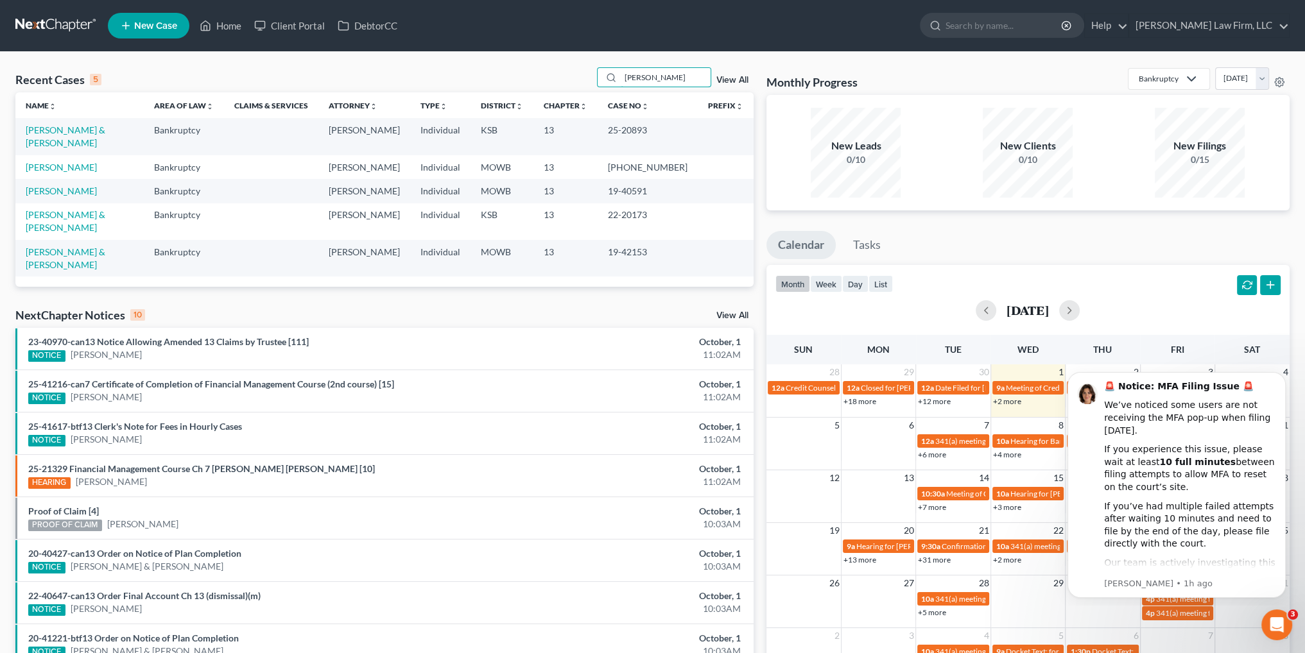
type input "[PERSON_NAME]"
click at [78, 121] on td "[PERSON_NAME] & [PERSON_NAME]" at bounding box center [79, 136] width 128 height 37
click at [77, 130] on link "[PERSON_NAME] & [PERSON_NAME]" at bounding box center [66, 137] width 80 height 24
select select "4"
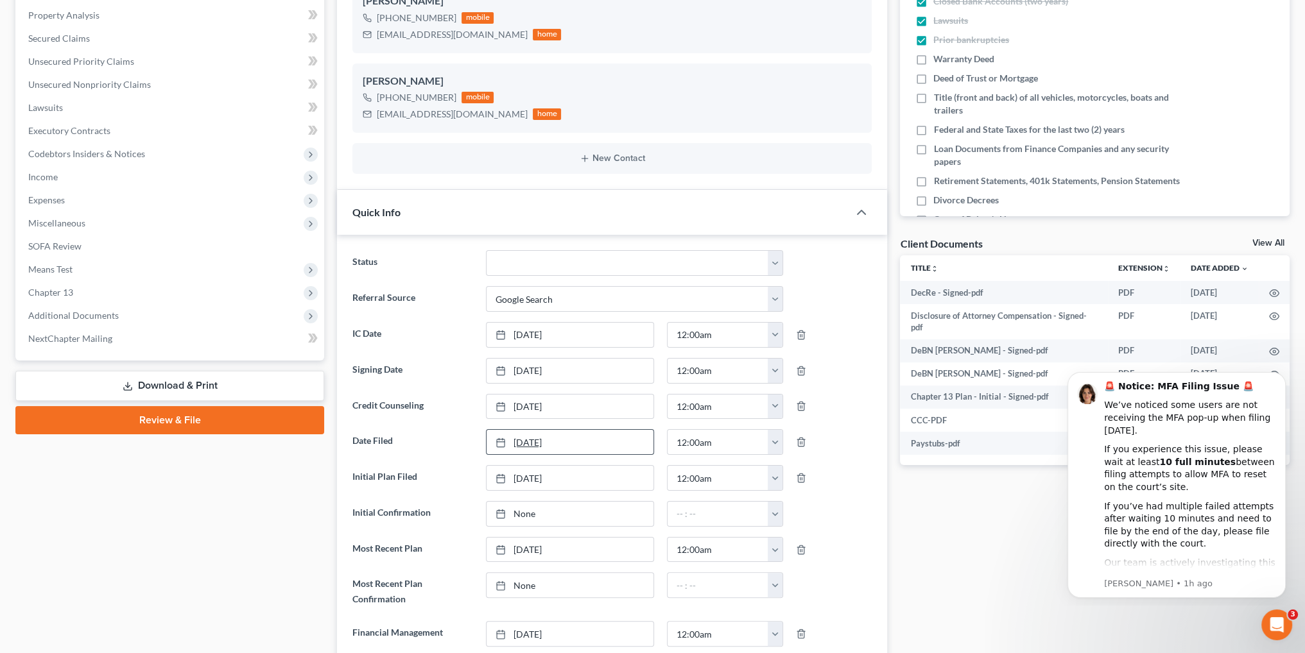
scroll to position [321, 0]
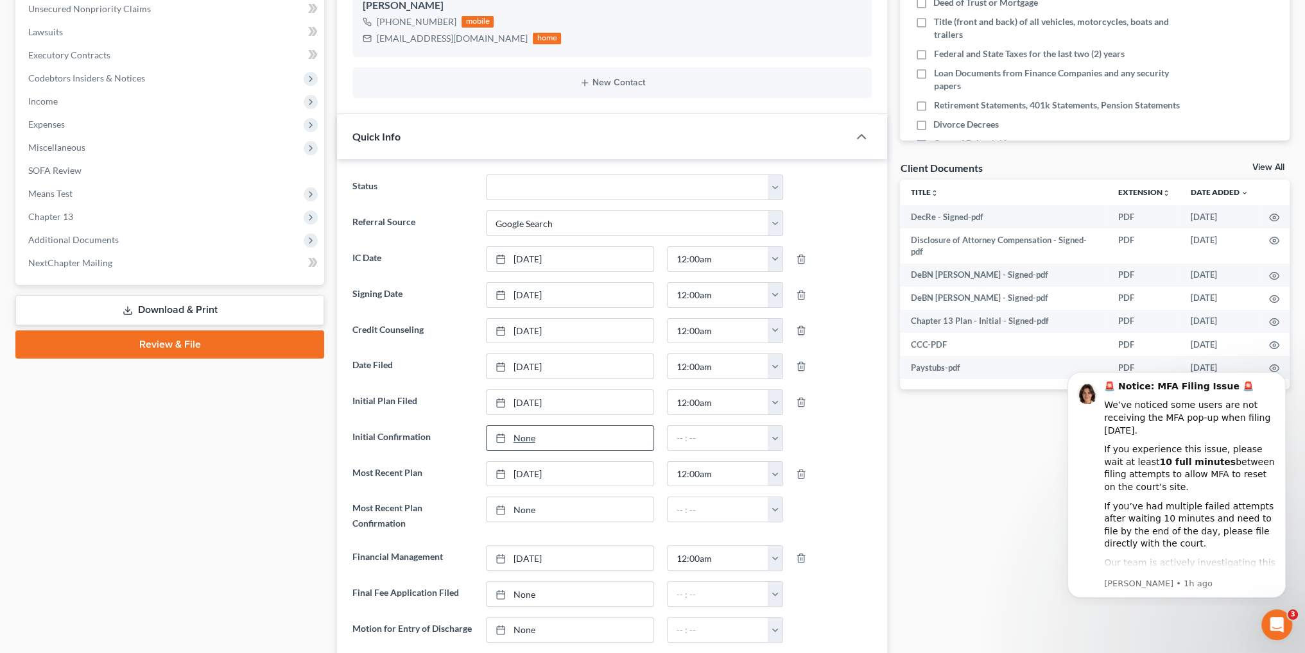
click at [515, 435] on link "None" at bounding box center [570, 438] width 167 height 24
type input "[DATE]"
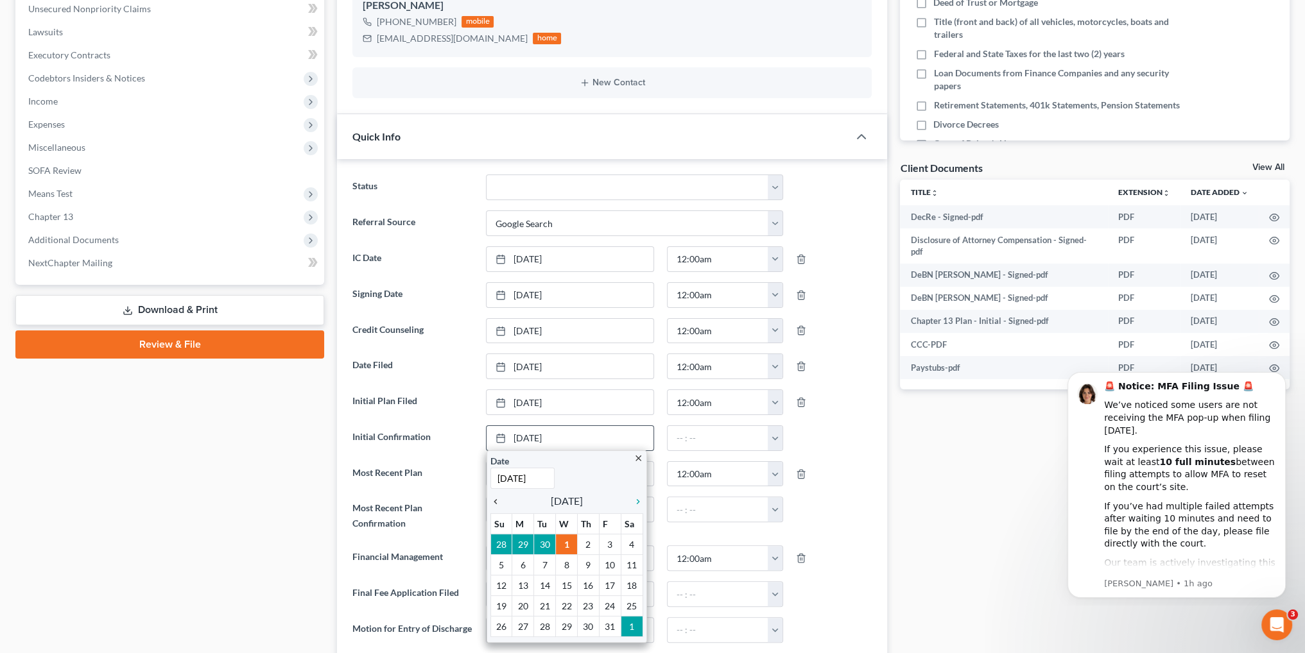
click at [493, 498] on icon "chevron_left" at bounding box center [498, 502] width 17 height 10
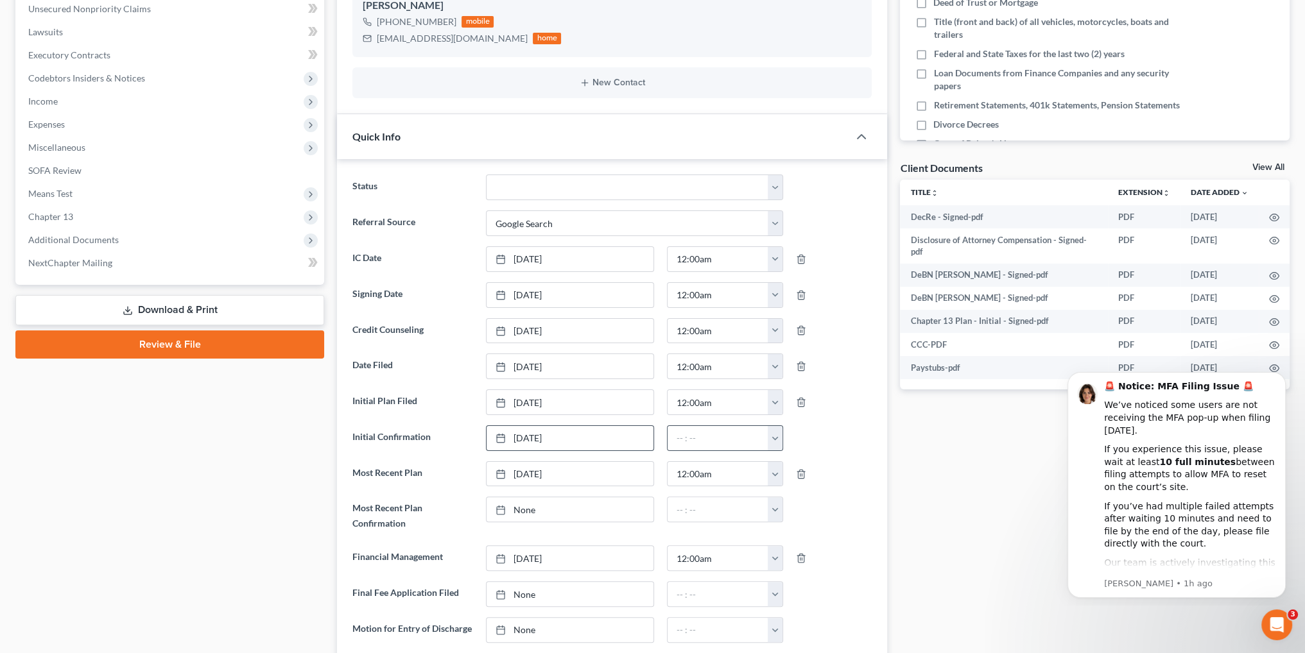
click at [770, 435] on button "button" at bounding box center [775, 438] width 15 height 24
click at [799, 460] on link "12:00am" at bounding box center [804, 467] width 72 height 22
type input "12:00am"
click at [512, 508] on div at bounding box center [505, 510] width 18 height 11
type input "[DATE]"
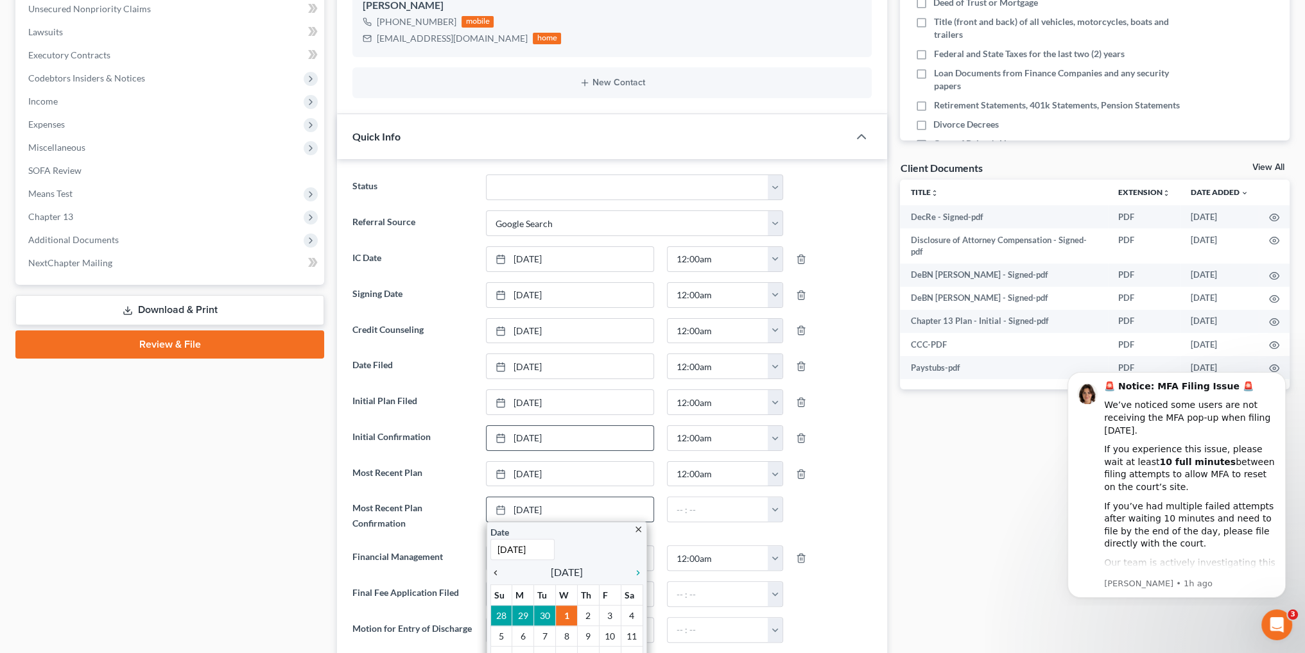
click at [496, 569] on icon "chevron_left" at bounding box center [498, 573] width 17 height 10
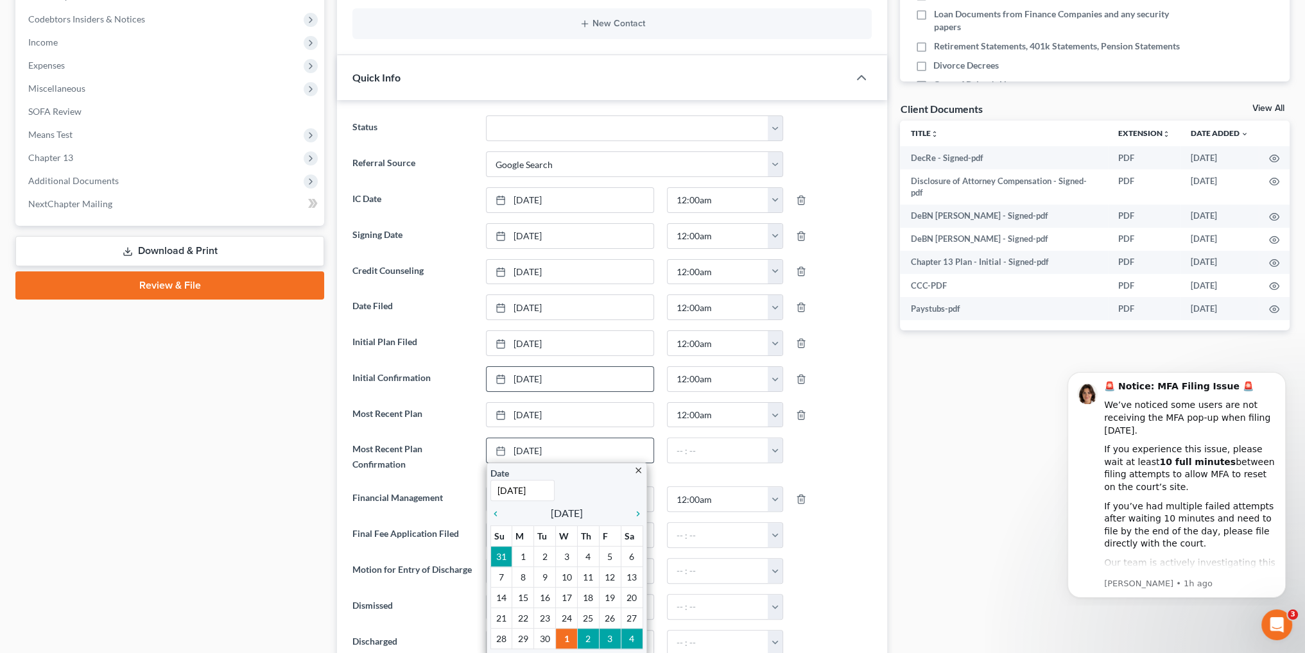
scroll to position [449, 0]
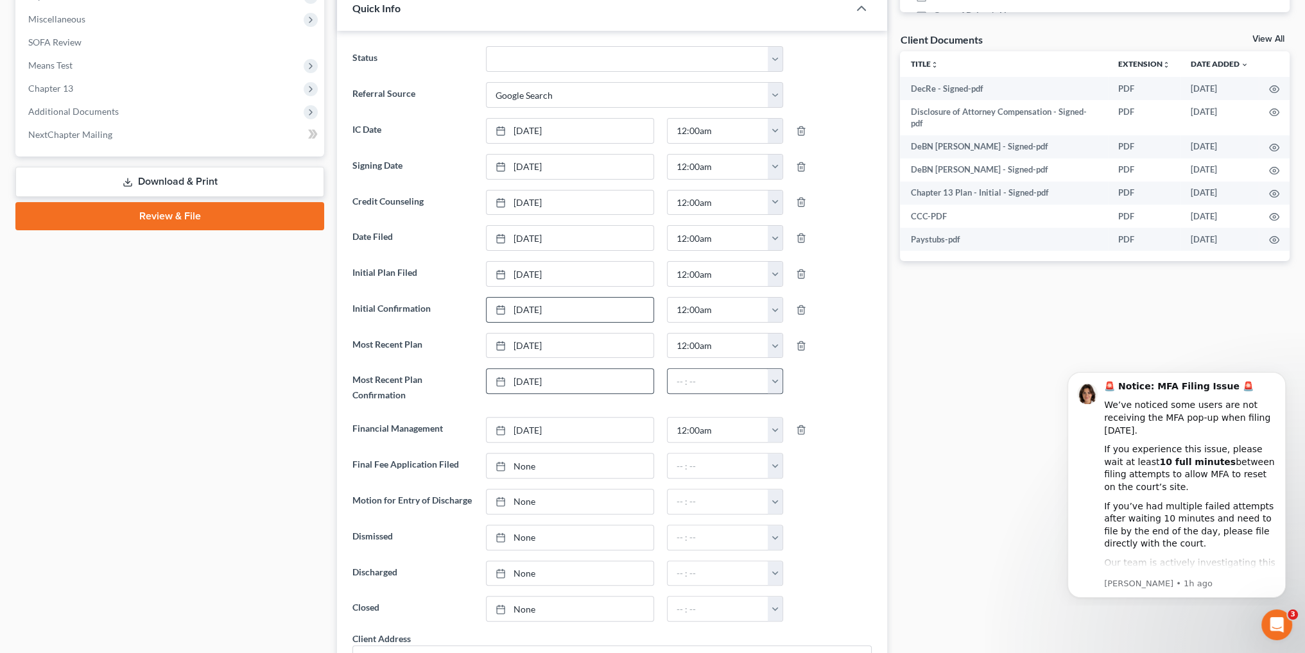
click at [775, 377] on button "button" at bounding box center [775, 381] width 15 height 24
click at [795, 400] on link "12:00am" at bounding box center [804, 410] width 72 height 22
type input "12:00am"
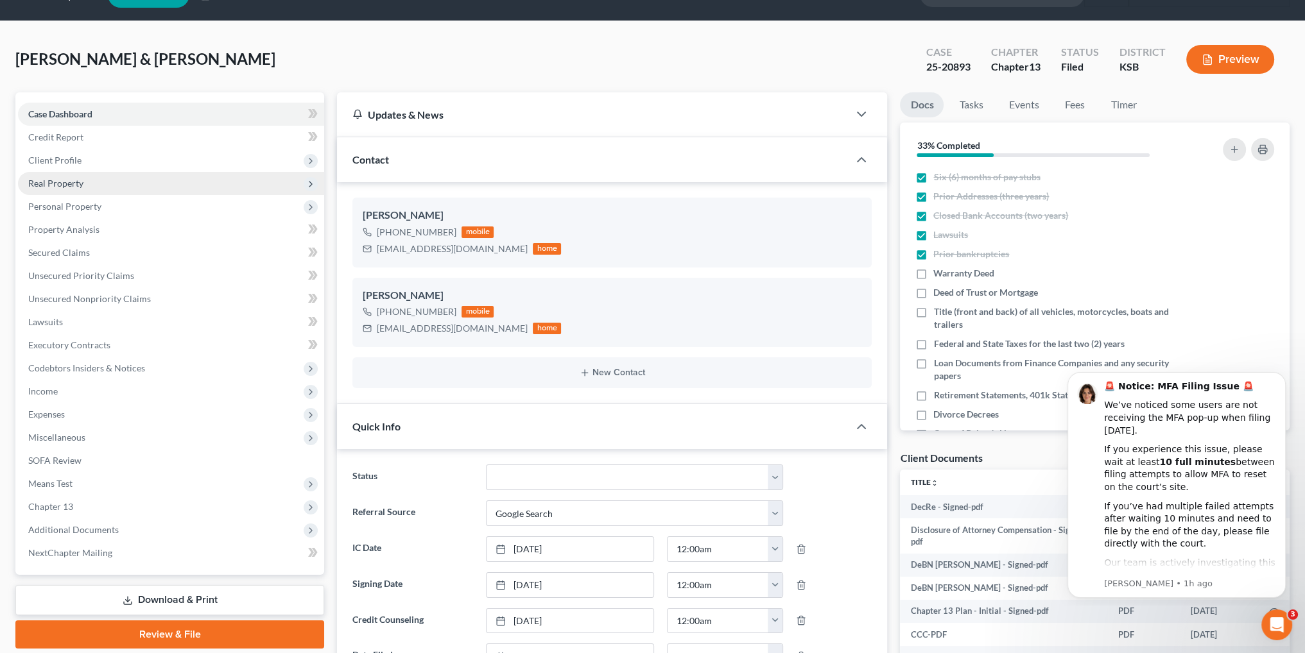
scroll to position [0, 0]
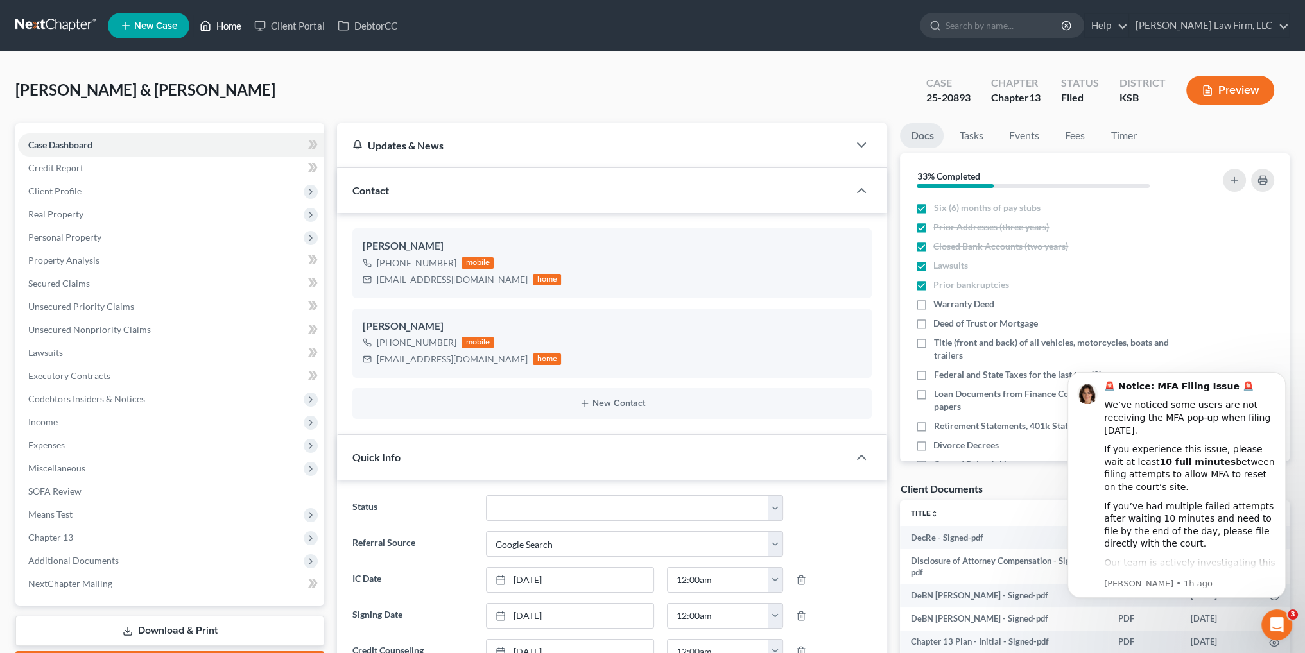
click at [232, 20] on link "Home" at bounding box center [220, 25] width 55 height 23
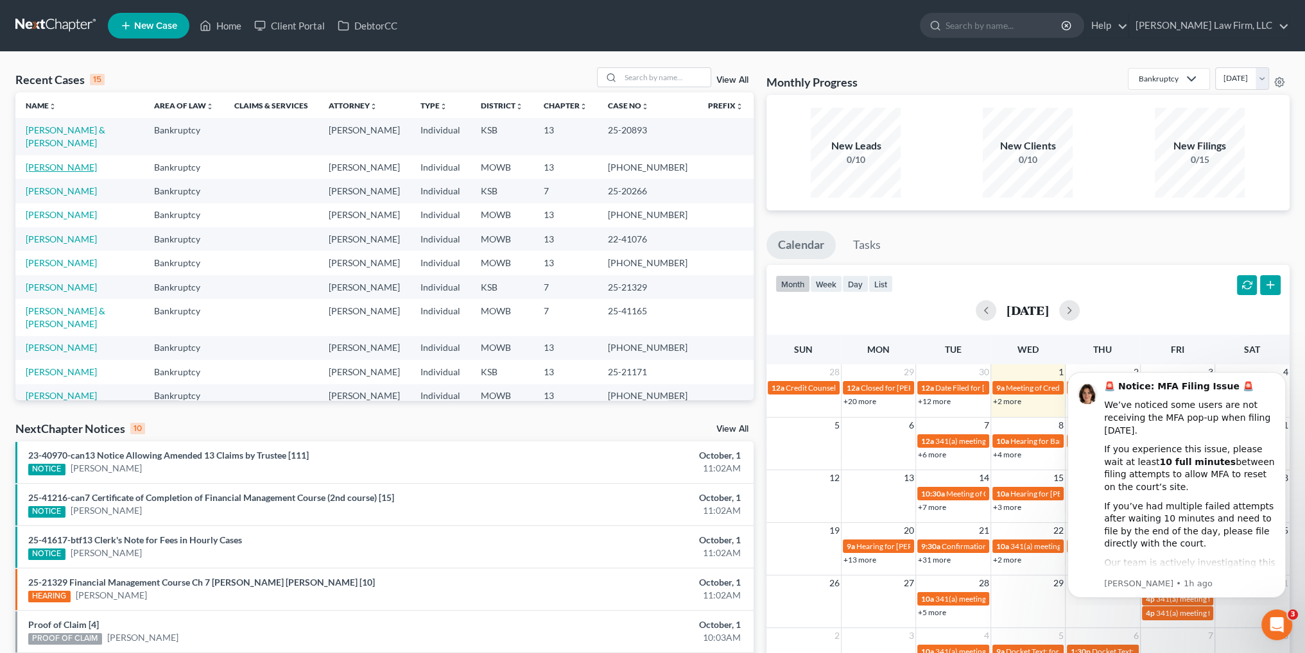
click at [84, 162] on link "[PERSON_NAME]" at bounding box center [61, 167] width 71 height 11
select select "6"
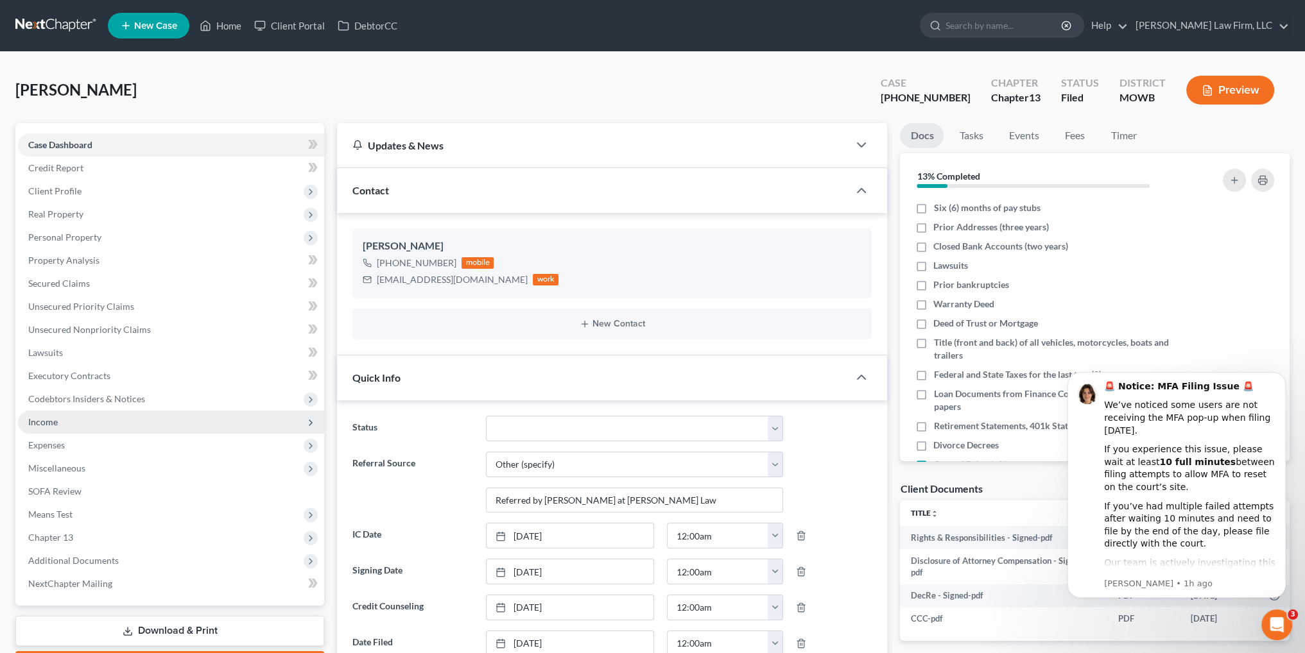
click at [49, 428] on span "Income" at bounding box center [171, 422] width 306 height 23
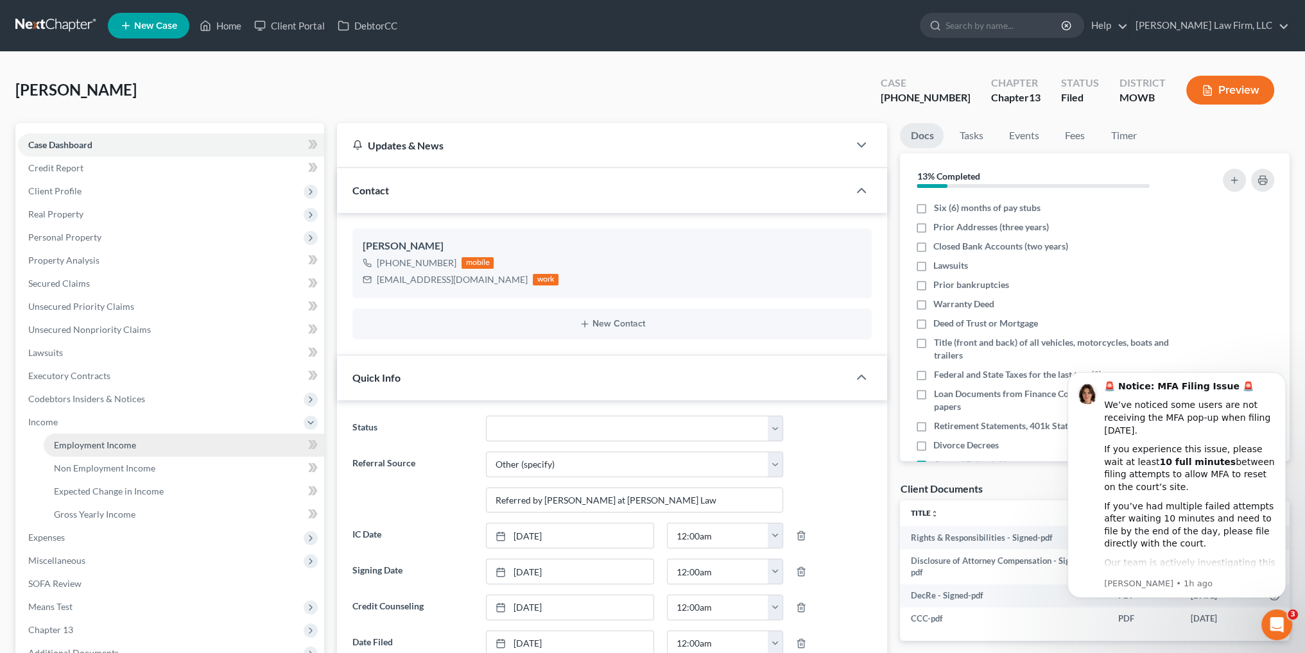
click at [102, 445] on span "Employment Income" at bounding box center [95, 445] width 82 height 11
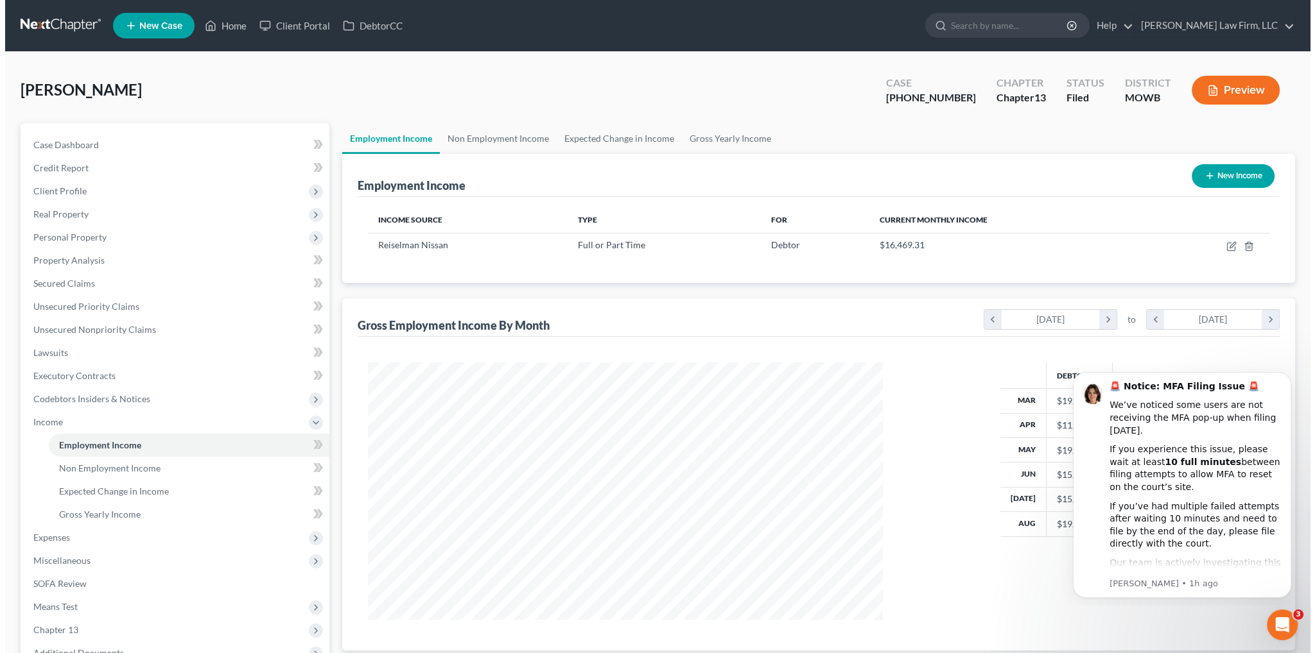
scroll to position [257, 540]
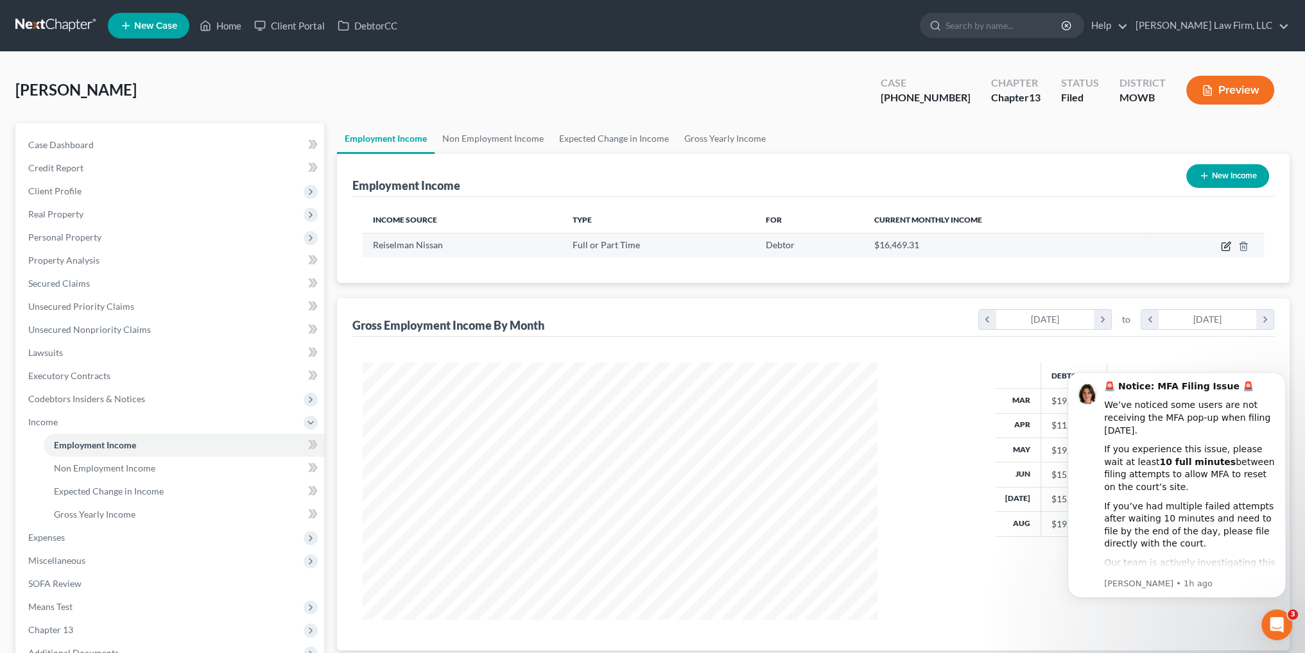
click at [1222, 248] on icon "button" at bounding box center [1226, 247] width 8 height 8
select select "0"
select select "26"
select select "3"
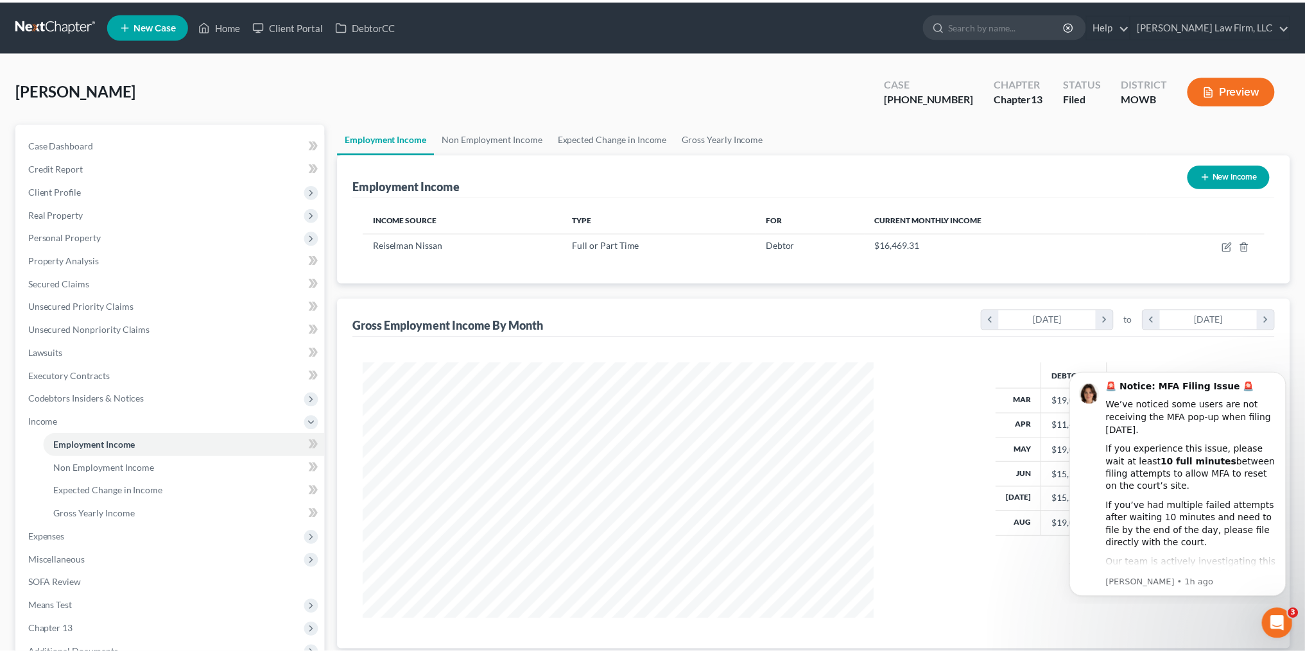
scroll to position [259, 544]
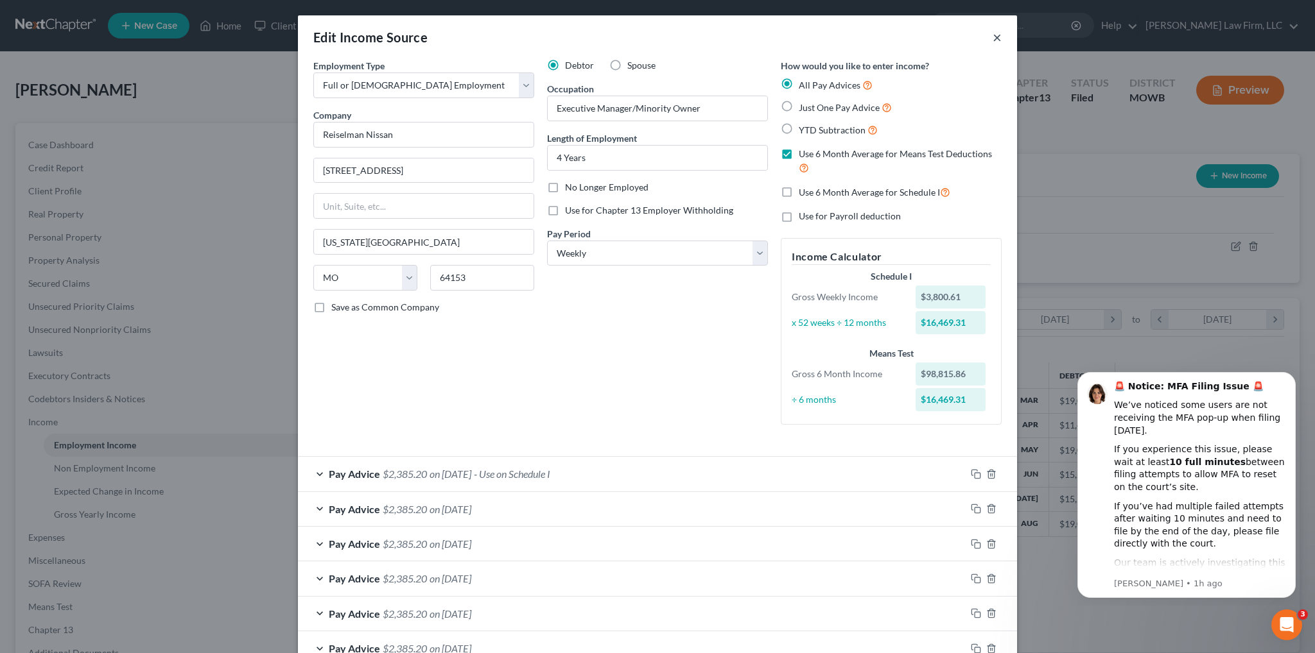
click at [992, 37] on button "×" at bounding box center [996, 37] width 9 height 15
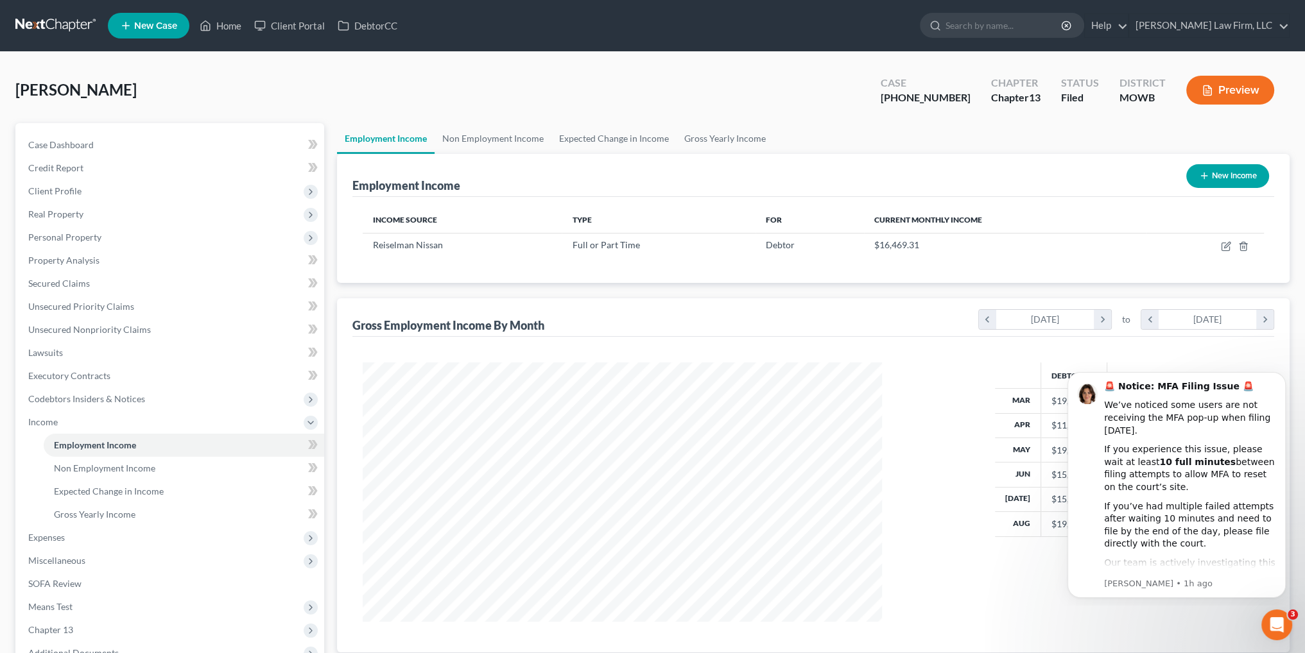
scroll to position [641686, 641402]
drag, startPoint x: 222, startPoint y: 29, endPoint x: 264, endPoint y: 22, distance: 42.3
click at [222, 28] on link "Home" at bounding box center [220, 25] width 55 height 23
